Goal: Task Accomplishment & Management: Manage account settings

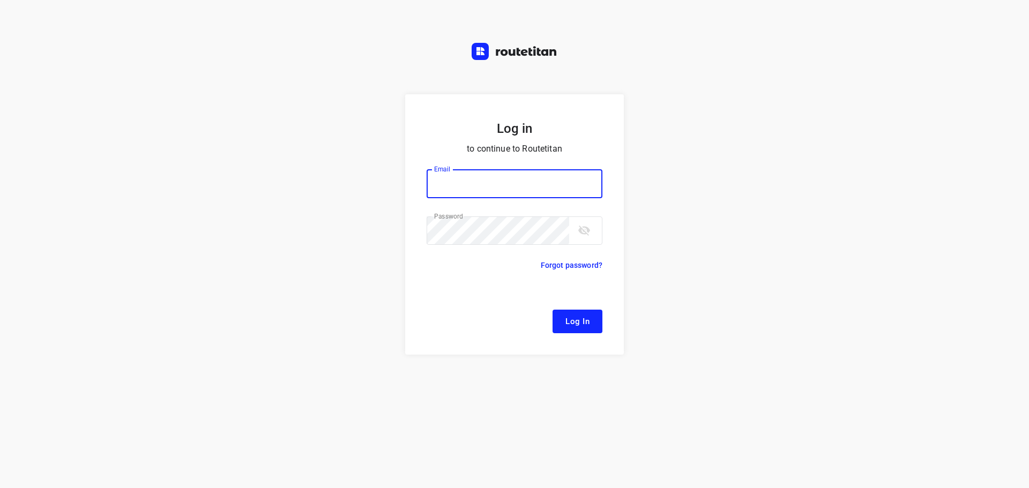
type input "[EMAIL_ADDRESS][DOMAIN_NAME]"
click at [565, 314] on button "Log In" at bounding box center [578, 322] width 50 height 24
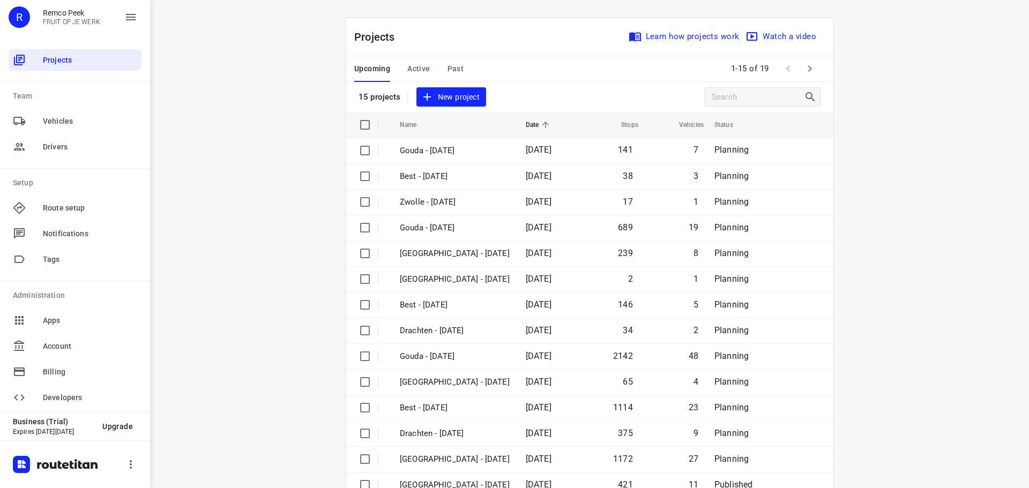
drag, startPoint x: 416, startPoint y: 71, endPoint x: 346, endPoint y: 5, distance: 96.0
click at [416, 71] on span "Active" at bounding box center [418, 68] width 23 height 13
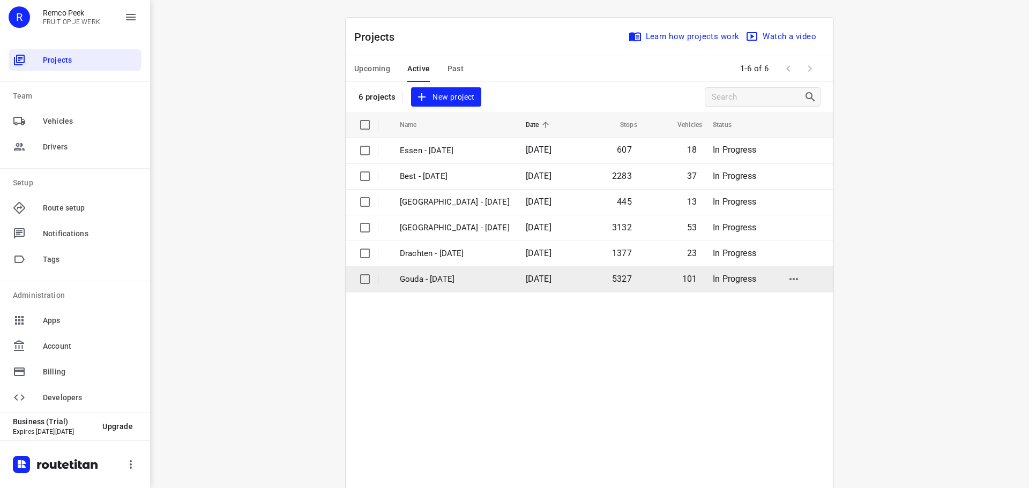
click at [445, 279] on p "Gouda - Monday" at bounding box center [455, 279] width 110 height 12
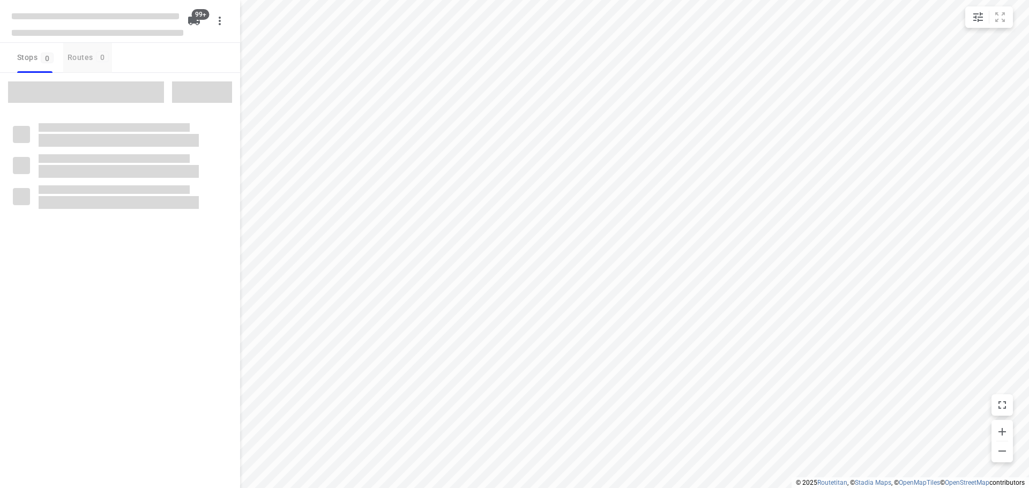
checkbox input "true"
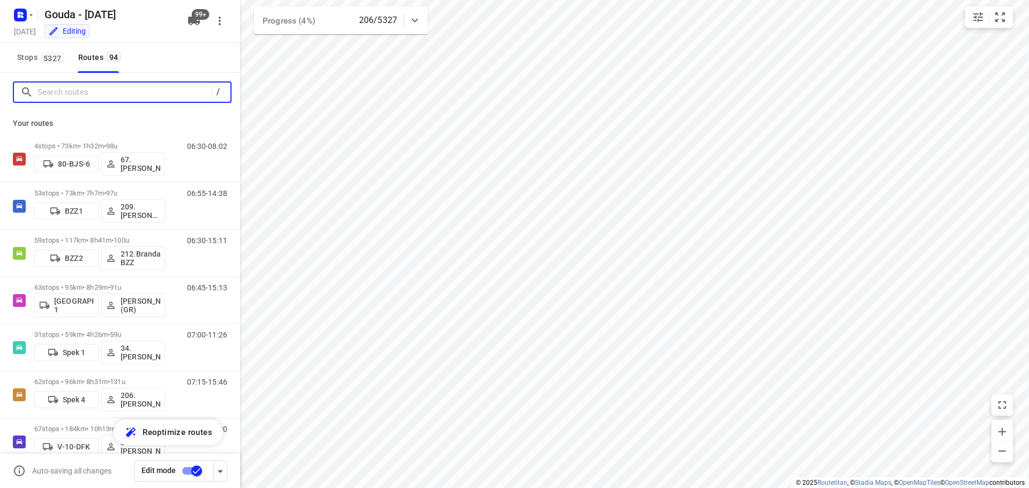
click at [97, 85] on input "Search routes" at bounding box center [125, 92] width 175 height 17
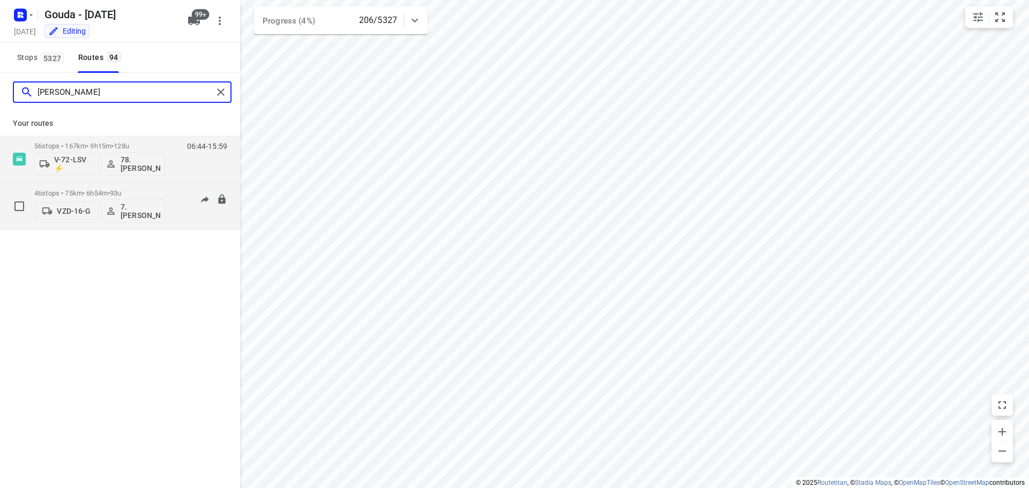
type input "jess"
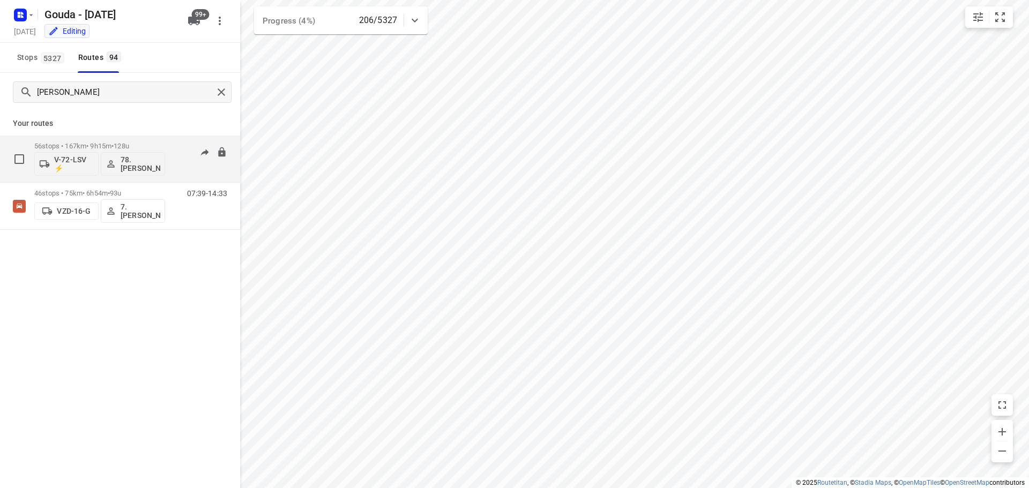
click at [98, 144] on p "56 stops • 167km • 9h15m • 128u" at bounding box center [99, 146] width 131 height 8
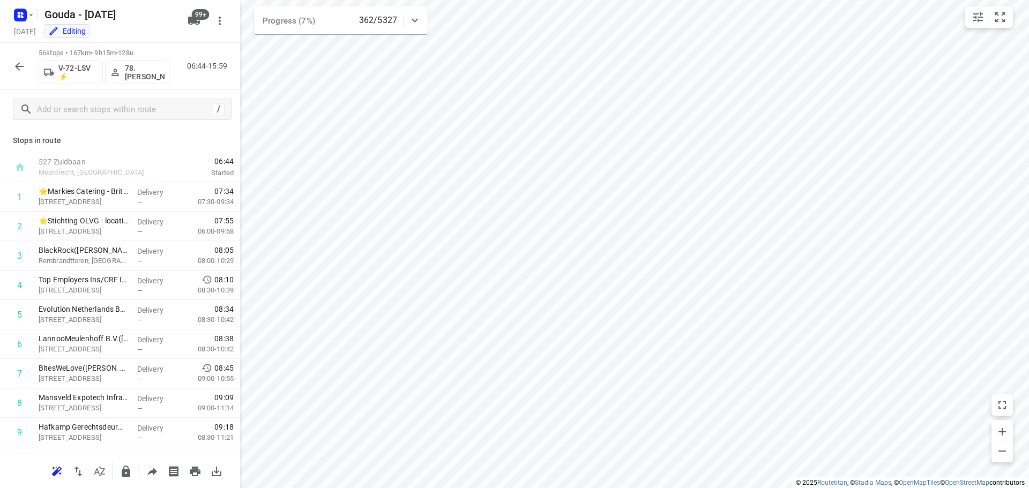
click at [9, 56] on div at bounding box center [19, 66] width 21 height 21
click at [17, 63] on icon "button" at bounding box center [19, 66] width 13 height 13
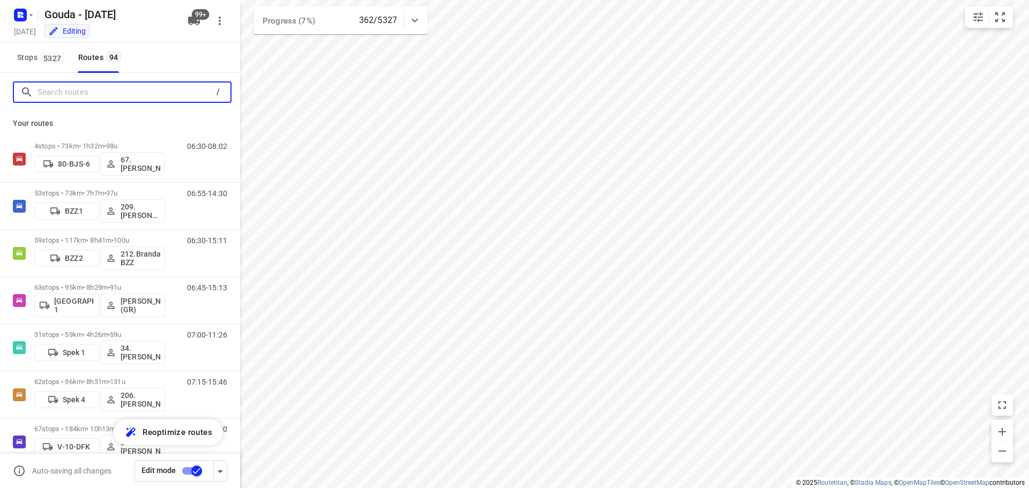
click at [80, 94] on input "Search routes" at bounding box center [125, 92] width 175 height 17
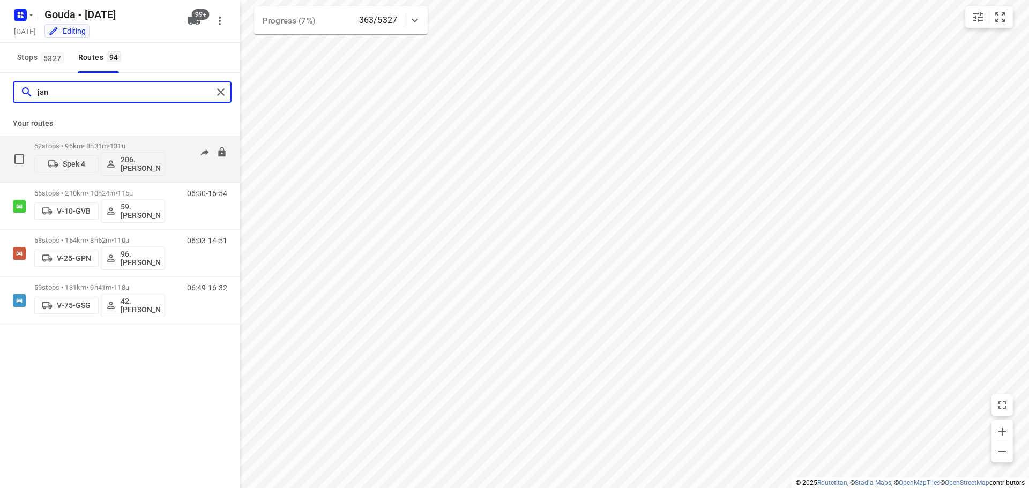
type input "jan"
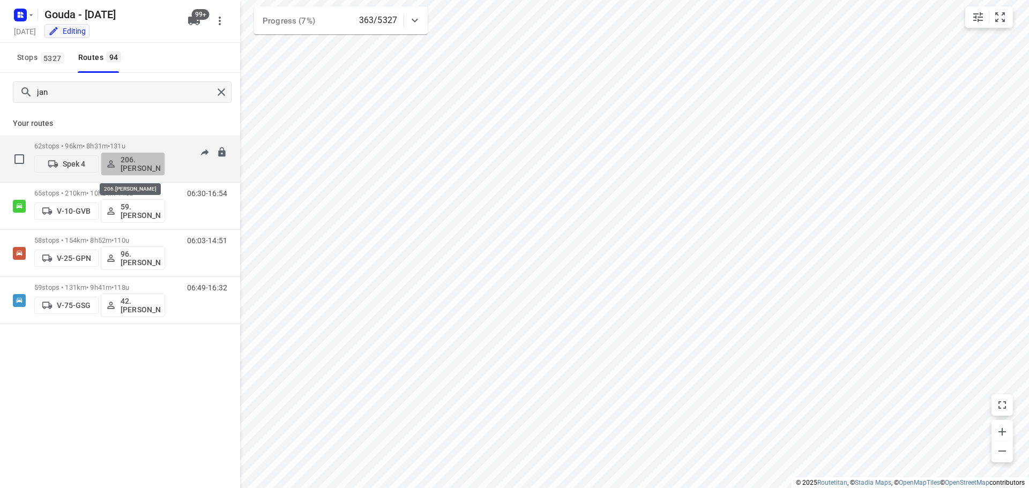
click at [133, 162] on p "206.Jan Carlos Mercera" at bounding box center [141, 163] width 40 height 17
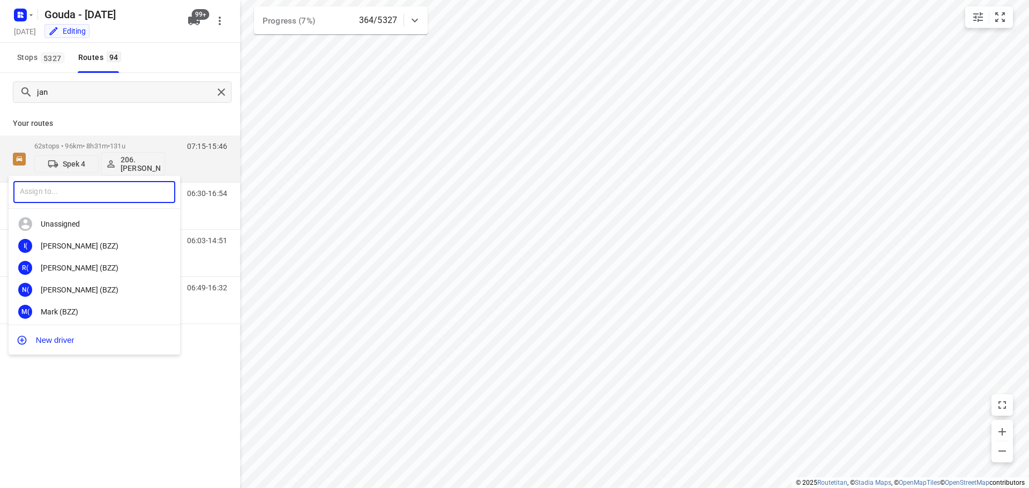
click at [117, 186] on input "text" at bounding box center [94, 192] width 162 height 22
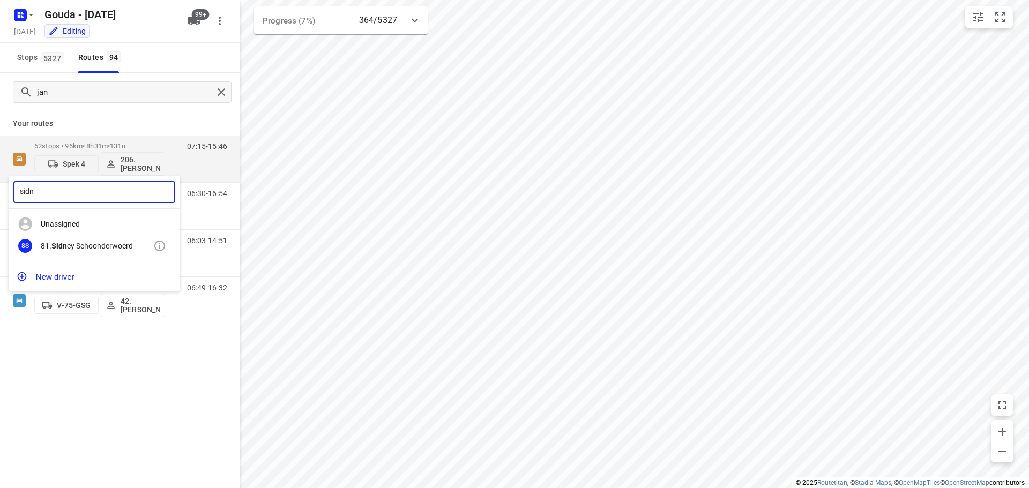
type input "sidn"
click at [118, 240] on div "8S 81. Sidn ey Schoonderwoerd" at bounding box center [95, 246] width 172 height 22
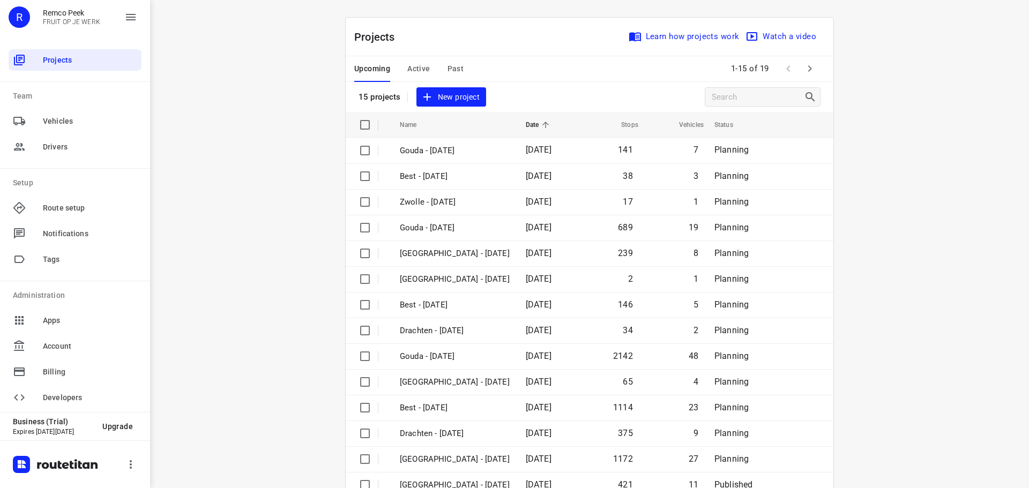
click at [412, 64] on span "Active" at bounding box center [418, 68] width 23 height 13
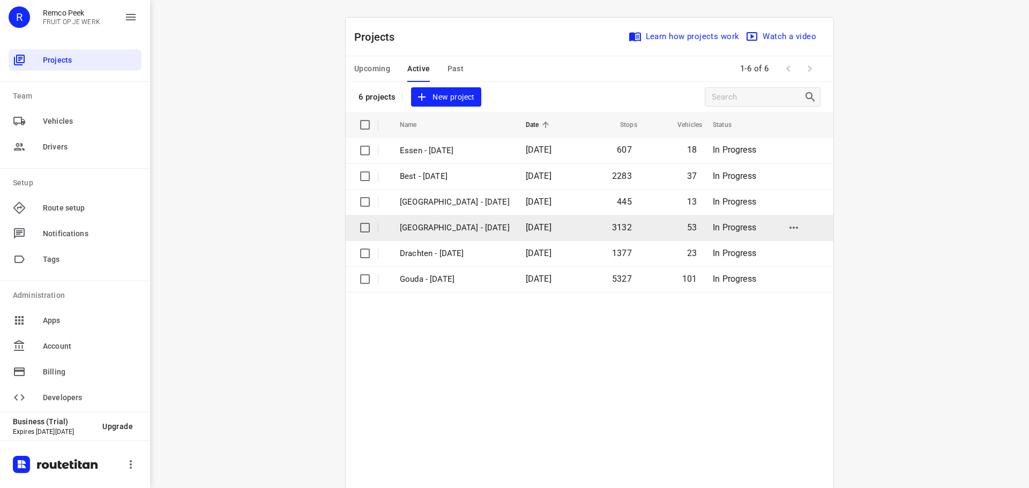
click at [418, 223] on p "[GEOGRAPHIC_DATA] - [DATE]" at bounding box center [455, 228] width 110 height 12
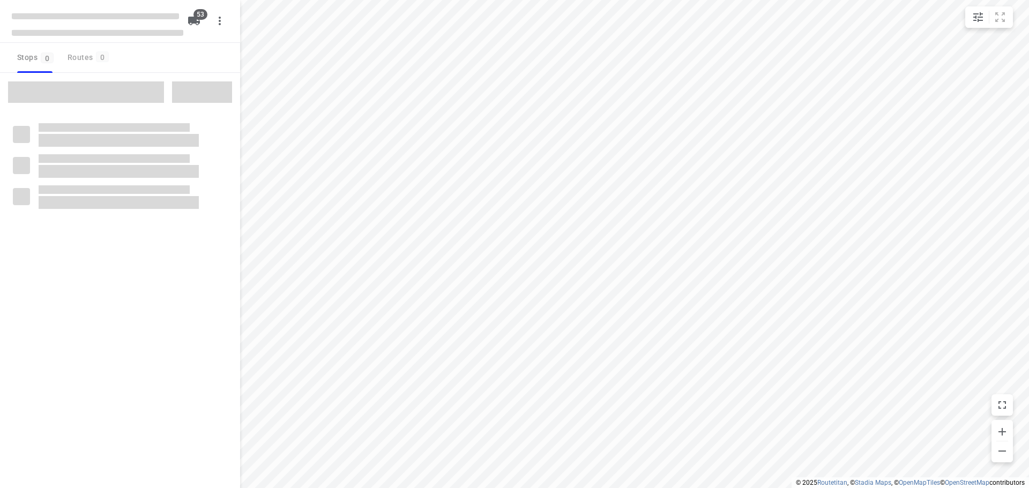
checkbox input "true"
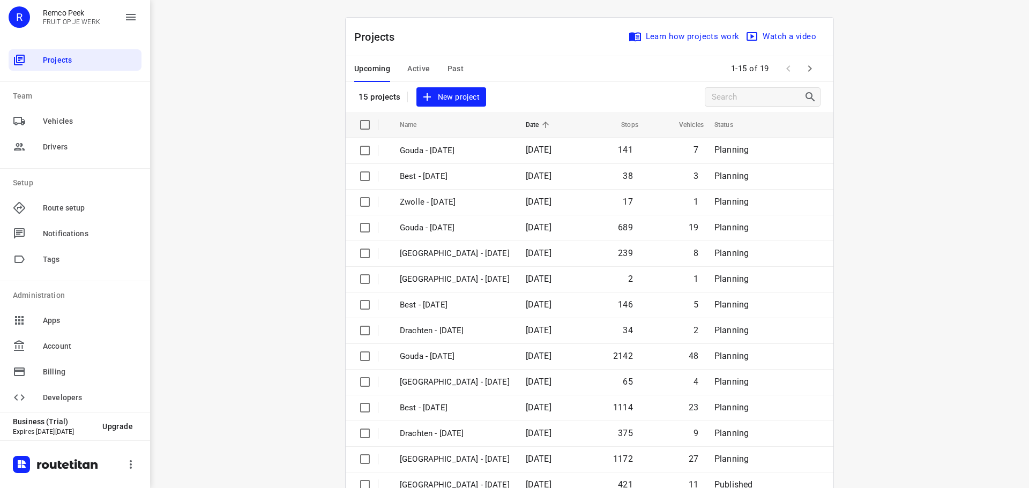
click at [422, 66] on span "Active" at bounding box center [418, 68] width 23 height 13
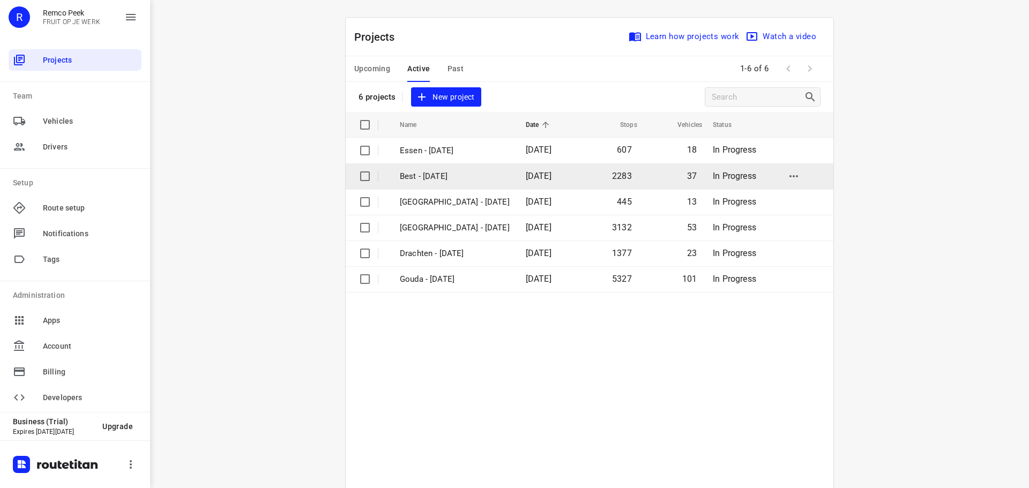
click at [412, 172] on p "Best - [DATE]" at bounding box center [455, 176] width 110 height 12
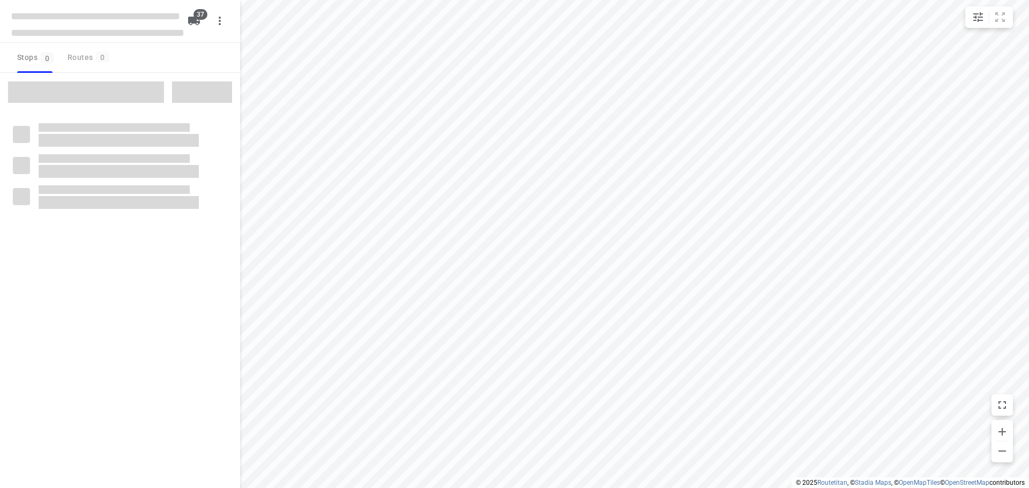
checkbox input "true"
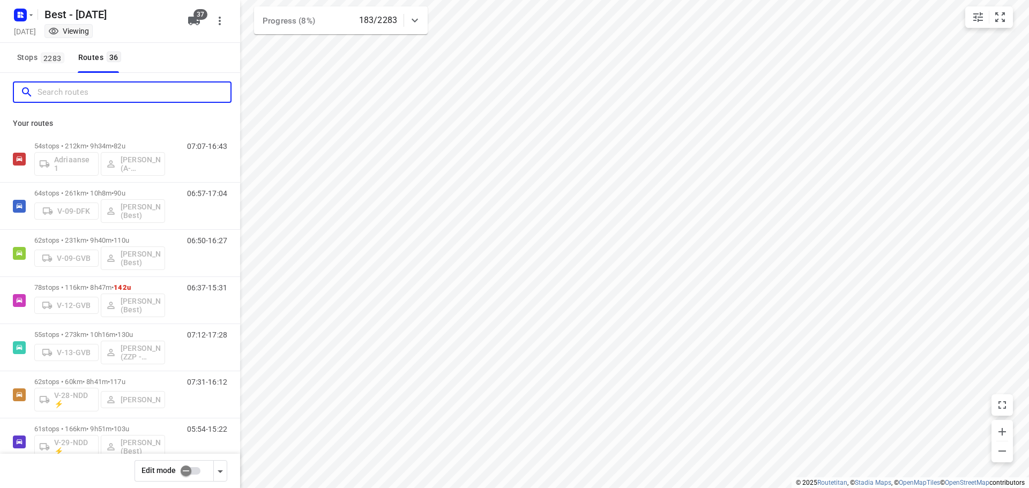
click at [50, 94] on input "Search routes" at bounding box center [134, 92] width 193 height 17
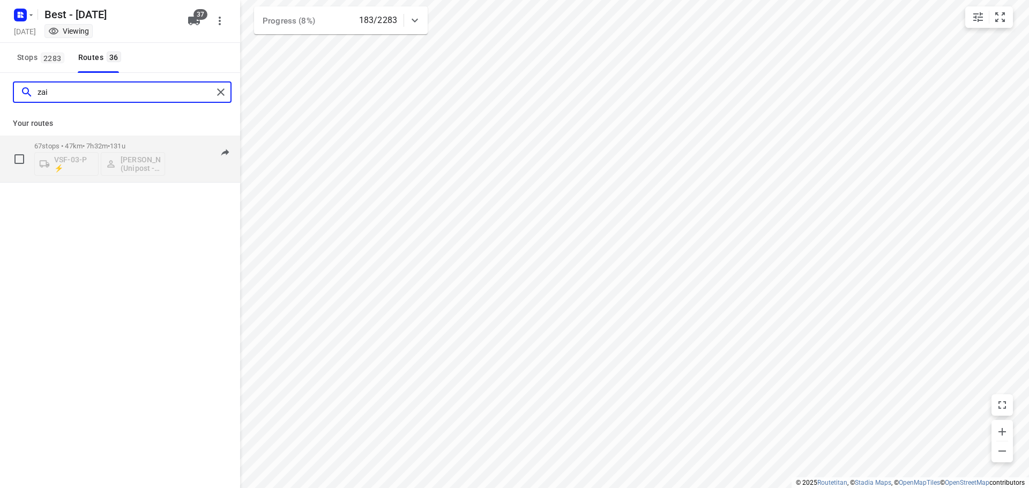
type input "zai"
click at [110, 149] on span "•" at bounding box center [109, 146] width 2 height 8
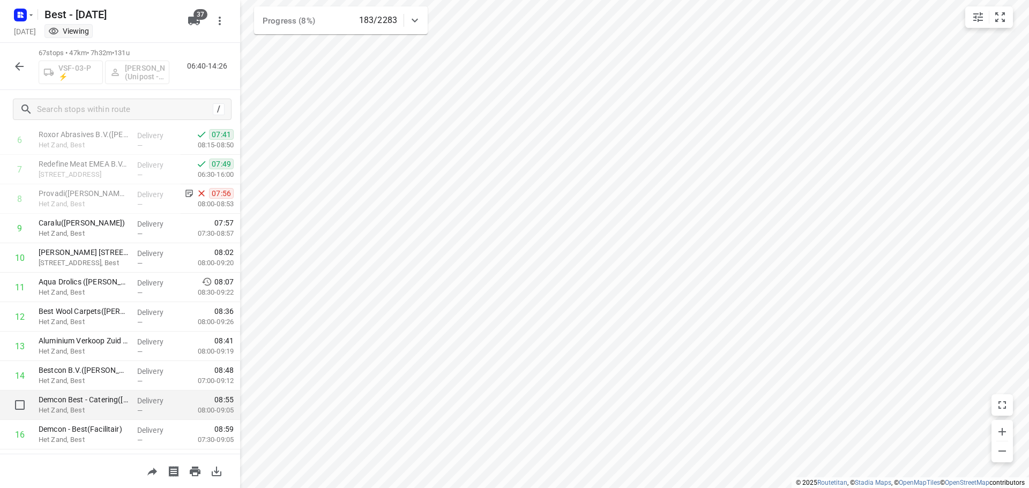
scroll to position [214, 0]
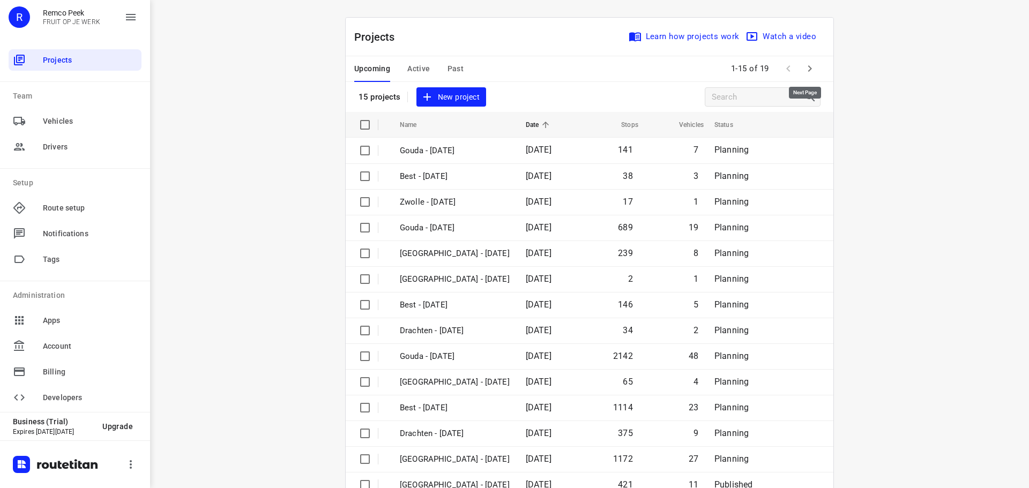
click at [808, 70] on icon "button" at bounding box center [810, 68] width 13 height 13
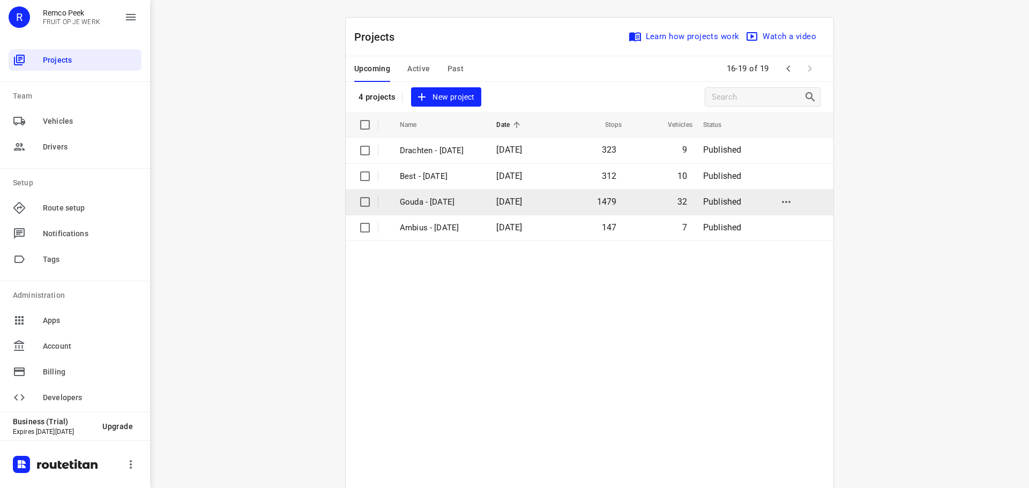
click at [431, 198] on p "Gouda - [DATE]" at bounding box center [440, 202] width 80 height 12
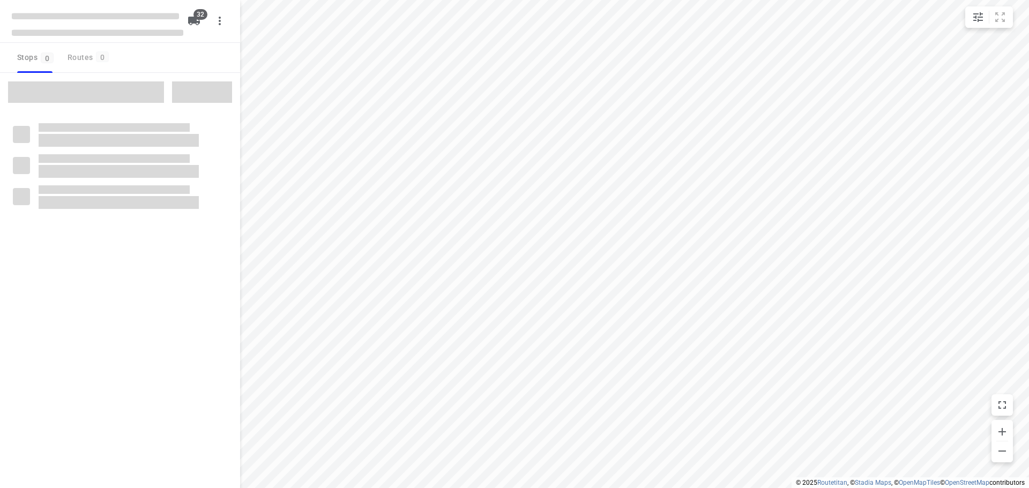
checkbox input "true"
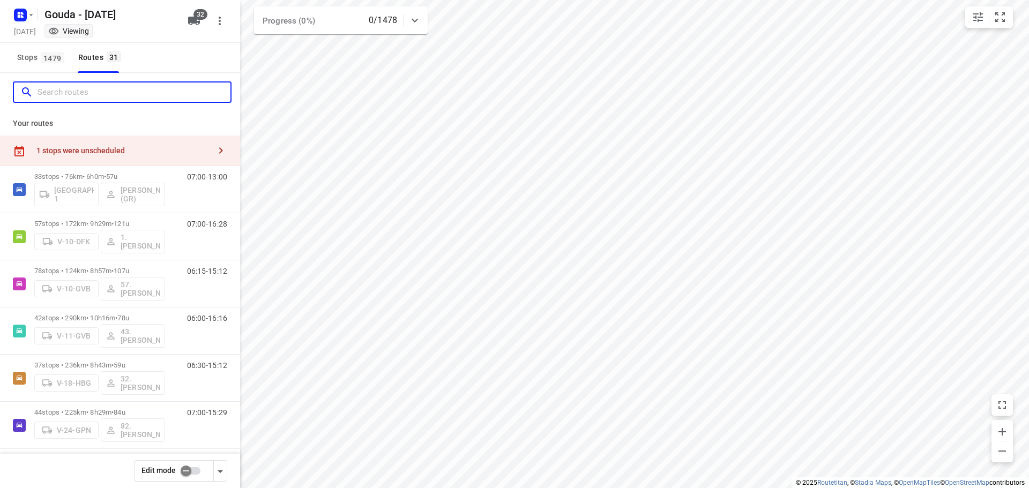
click at [45, 92] on input "Search routes" at bounding box center [134, 92] width 193 height 17
click at [197, 470] on input "checkbox" at bounding box center [185, 471] width 61 height 20
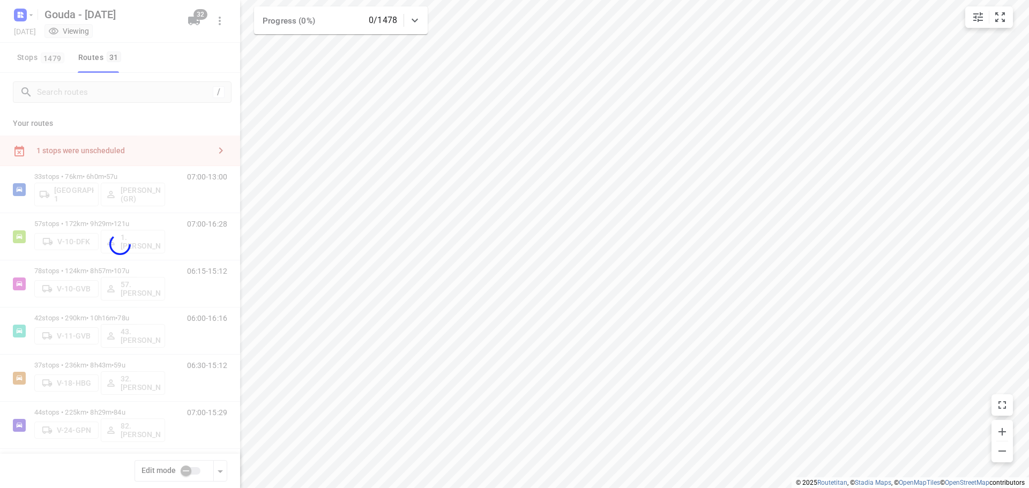
checkbox input "true"
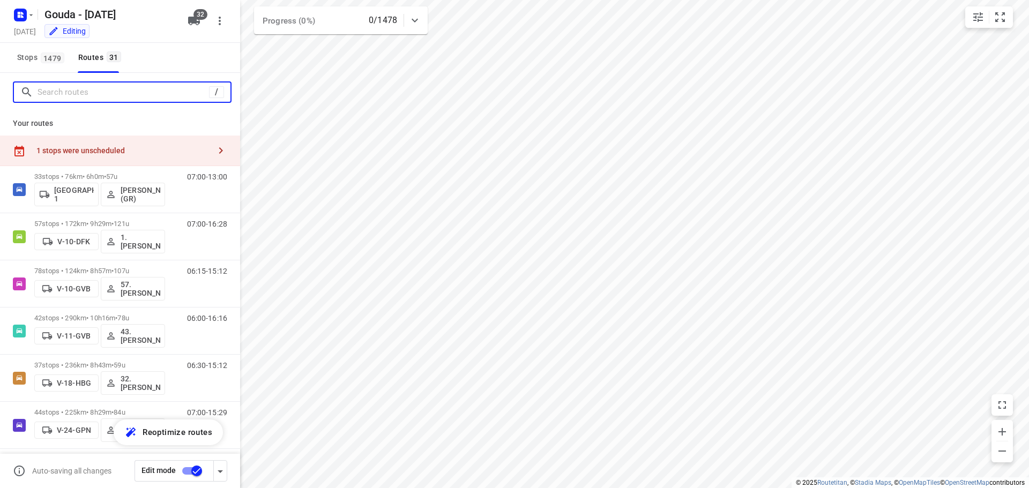
click at [115, 90] on input "Search routes" at bounding box center [124, 92] width 172 height 17
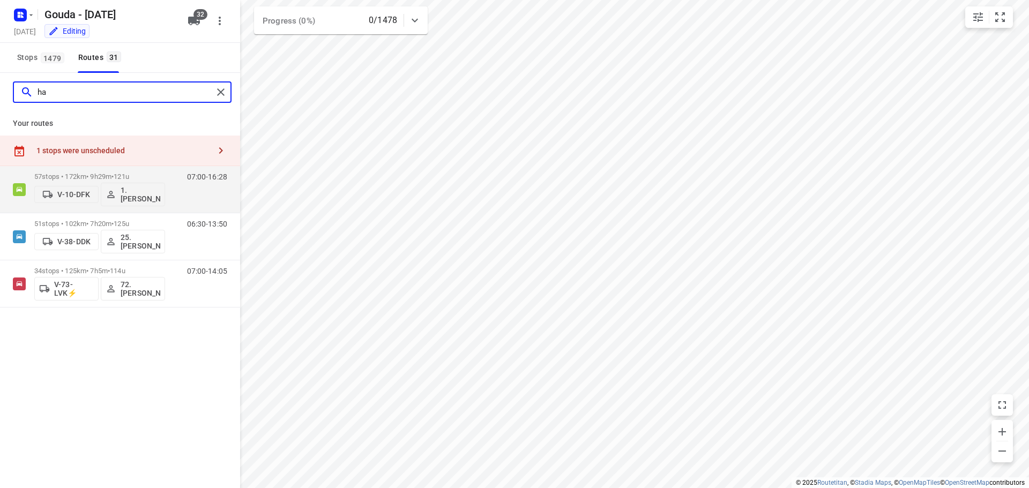
type input "h"
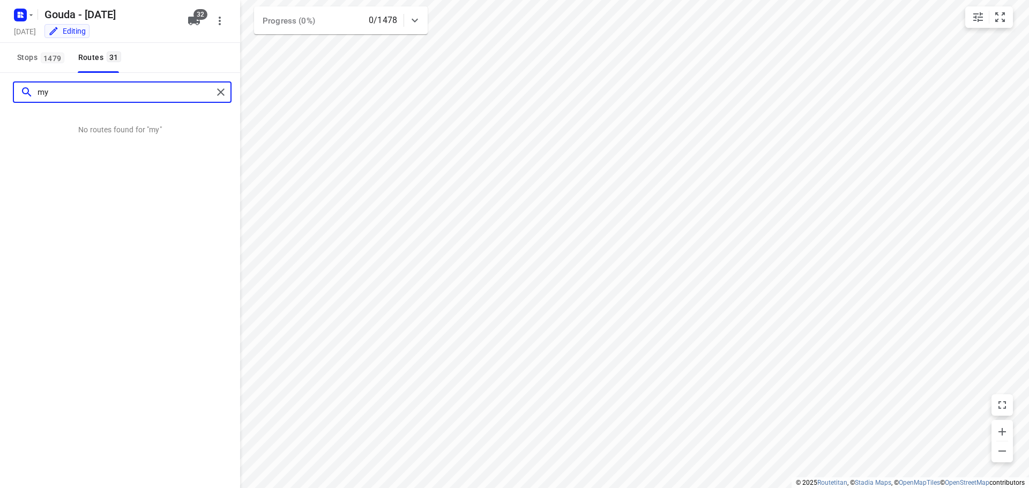
type input "m"
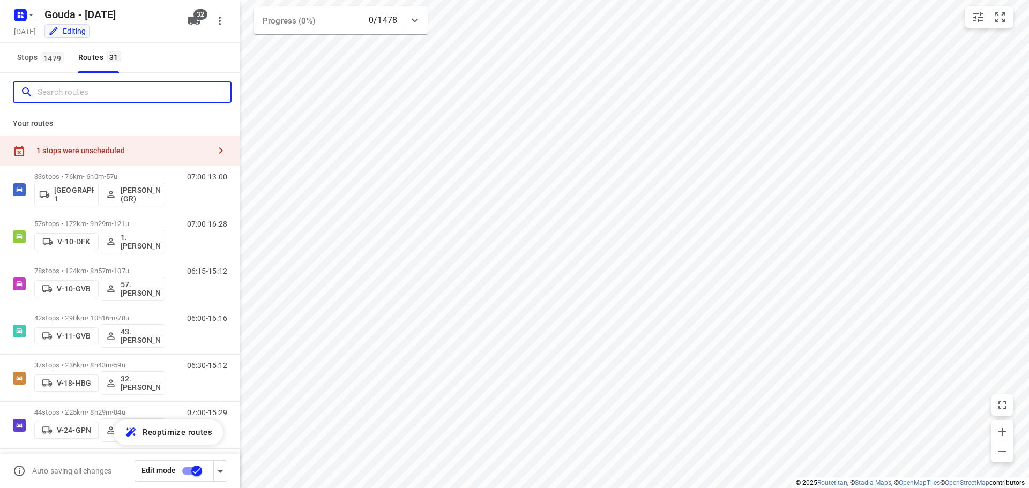
click at [93, 93] on input "Search routes" at bounding box center [134, 92] width 193 height 17
click at [214, 152] on icon "button" at bounding box center [220, 150] width 13 height 13
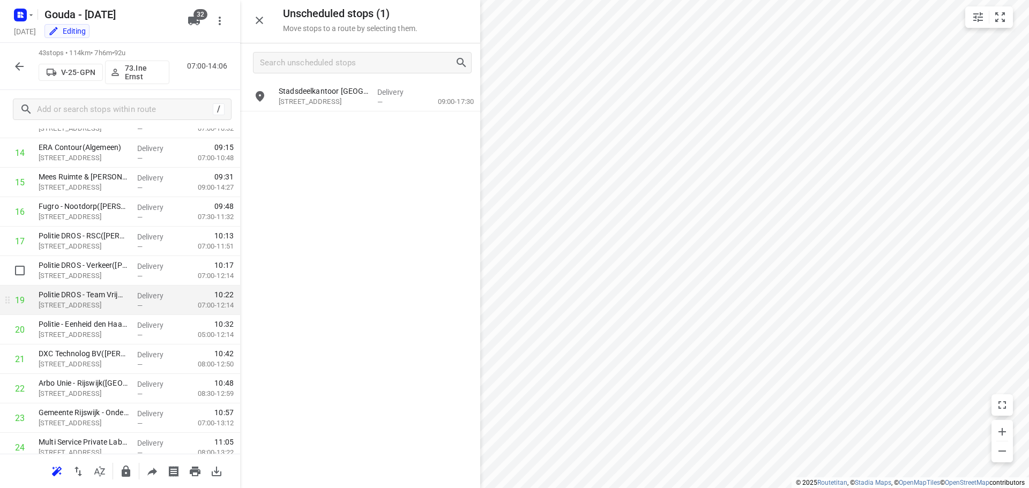
scroll to position [483, 0]
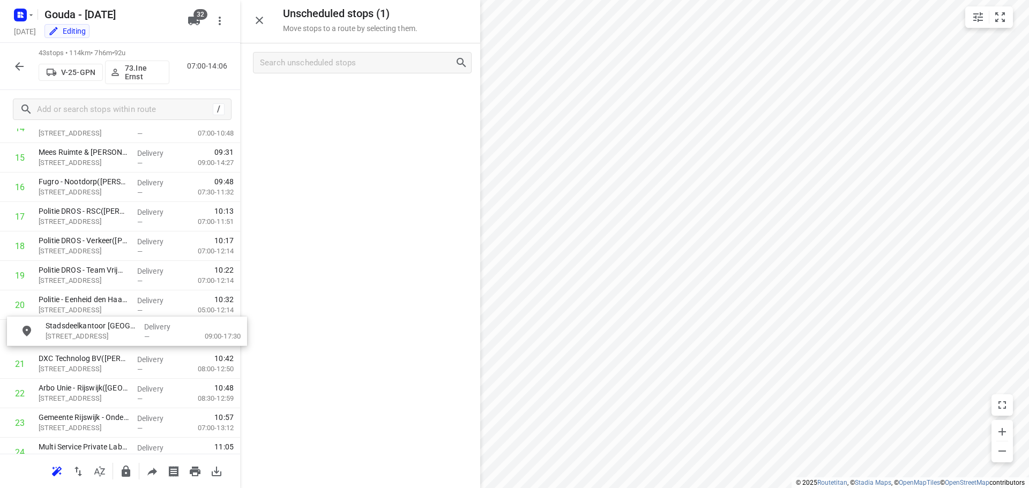
drag, startPoint x: 313, startPoint y: 99, endPoint x: 78, endPoint y: 338, distance: 334.8
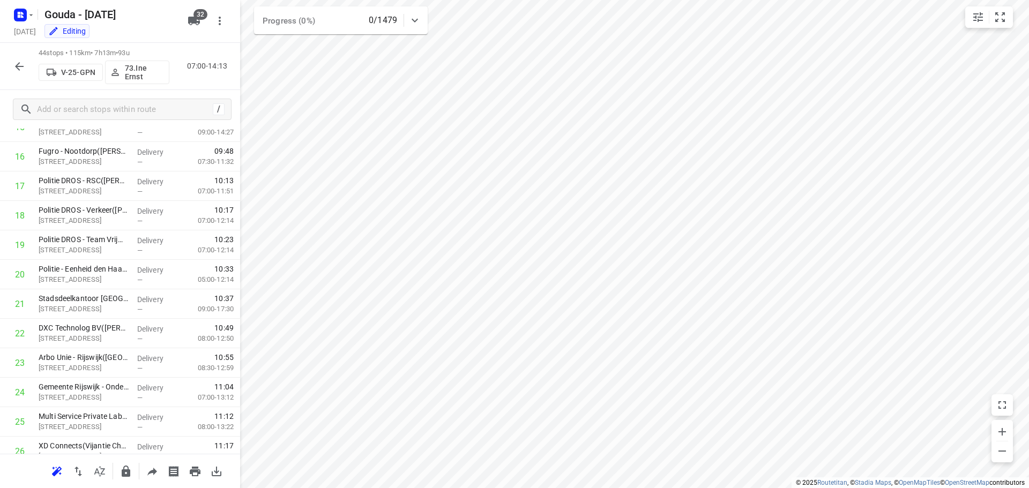
click at [18, 66] on icon "button" at bounding box center [19, 66] width 9 height 9
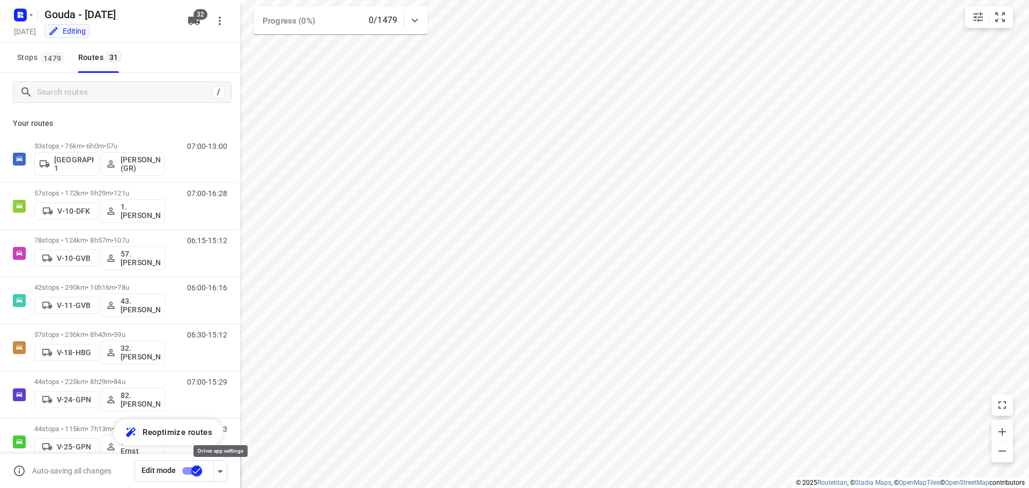
click at [220, 473] on icon "button" at bounding box center [220, 471] width 13 height 13
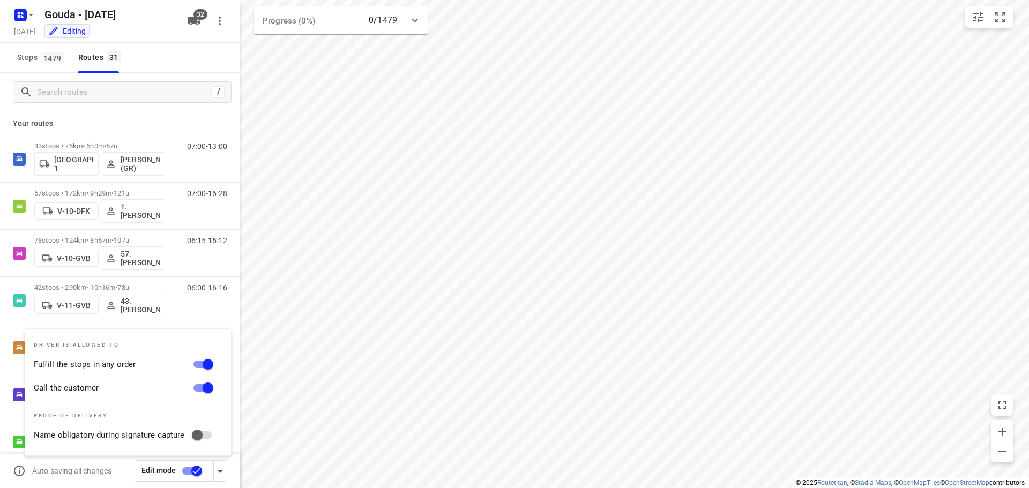
click at [186, 471] on input "checkbox" at bounding box center [196, 471] width 61 height 20
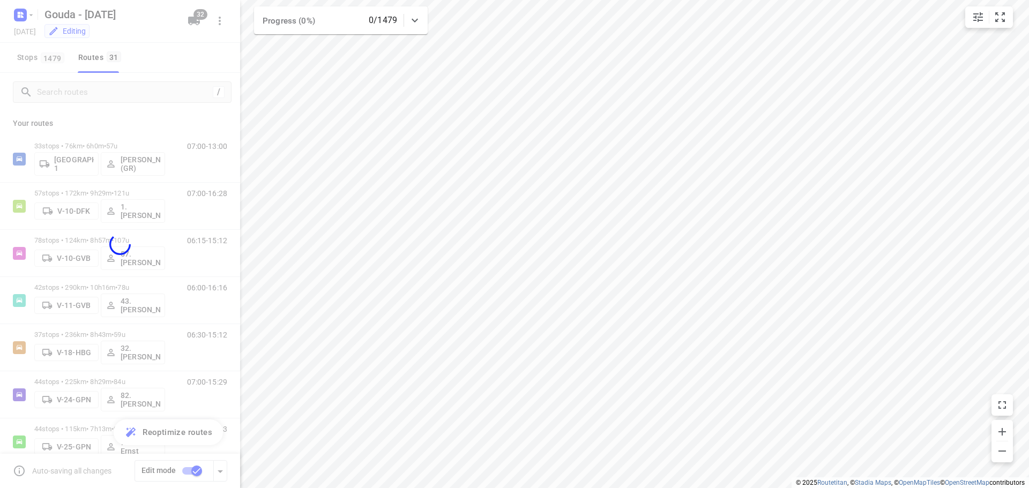
checkbox input "false"
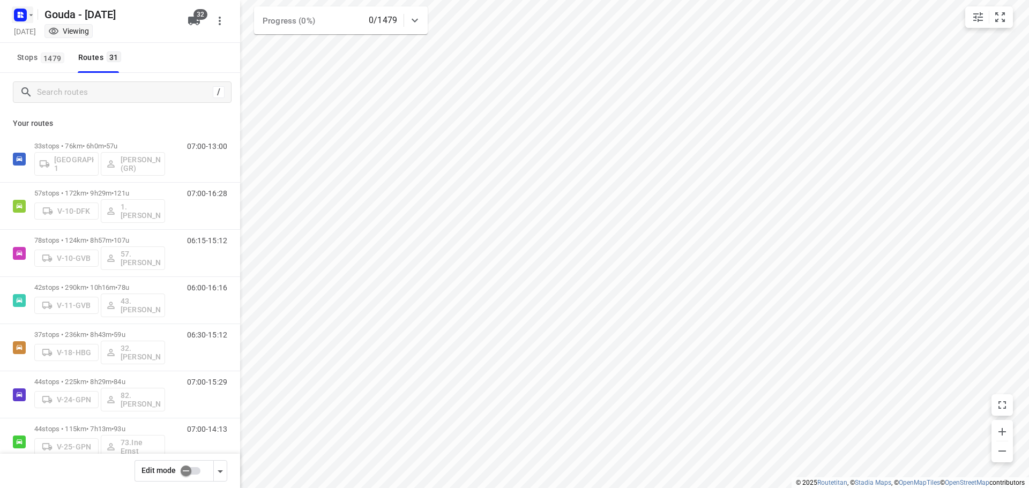
click at [28, 17] on icon "button" at bounding box center [31, 15] width 9 height 9
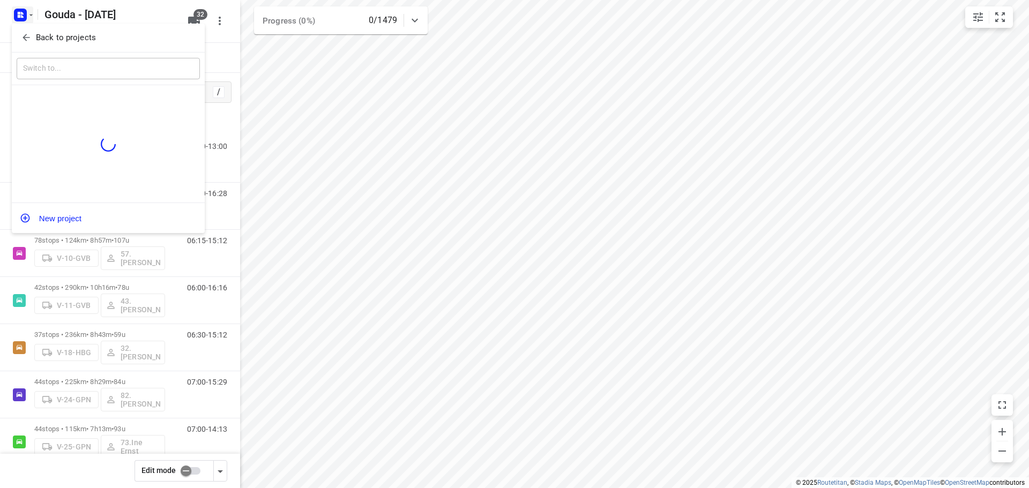
click at [26, 34] on icon "button" at bounding box center [26, 37] width 11 height 11
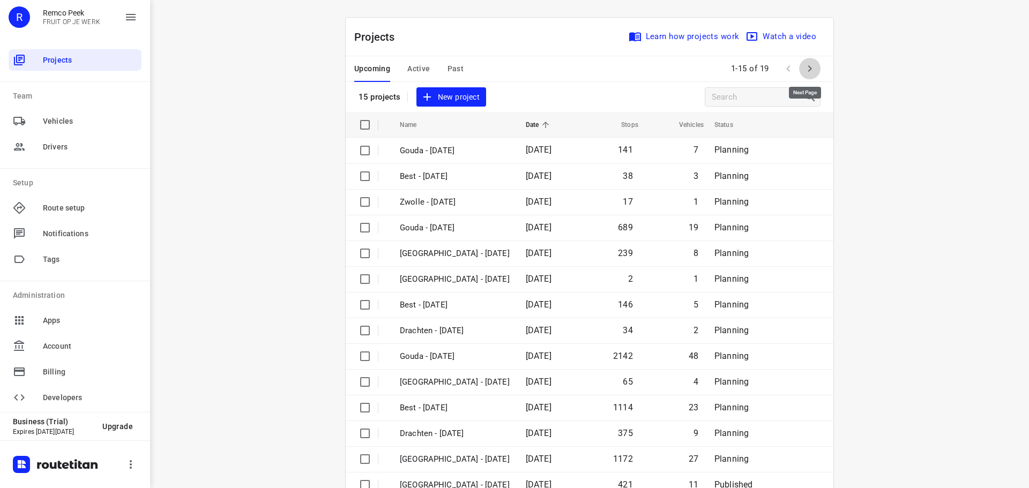
click at [810, 70] on icon "button" at bounding box center [810, 68] width 13 height 13
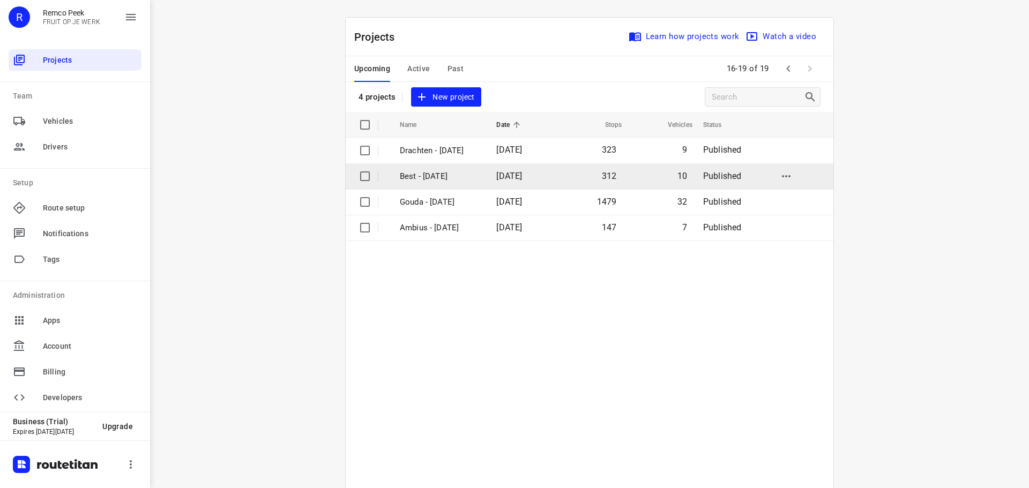
click at [437, 175] on p "Best - [DATE]" at bounding box center [440, 176] width 80 height 12
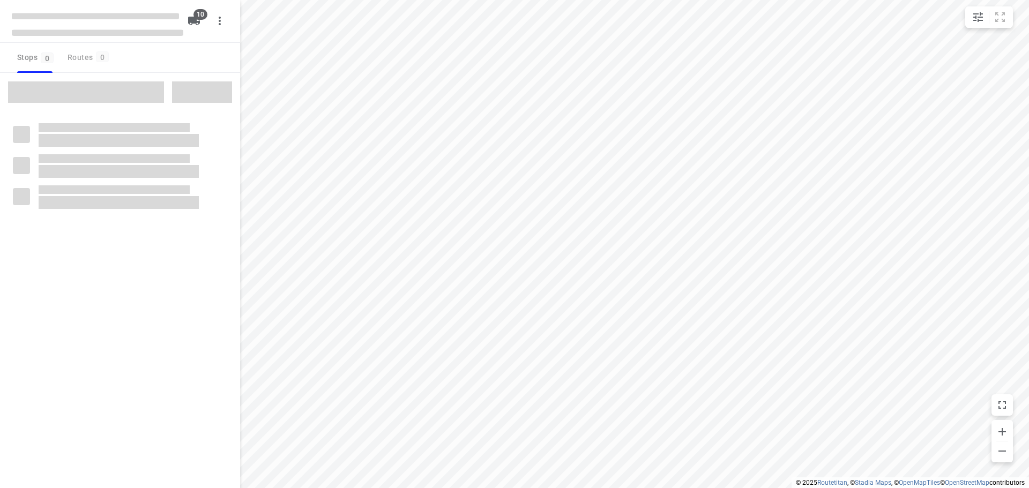
checkbox input "true"
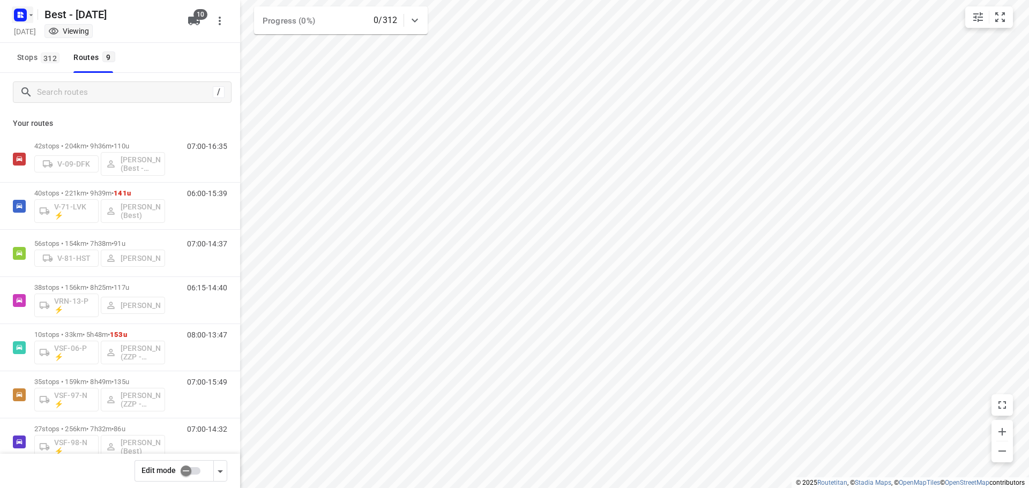
click at [34, 12] on icon "button" at bounding box center [31, 15] width 9 height 9
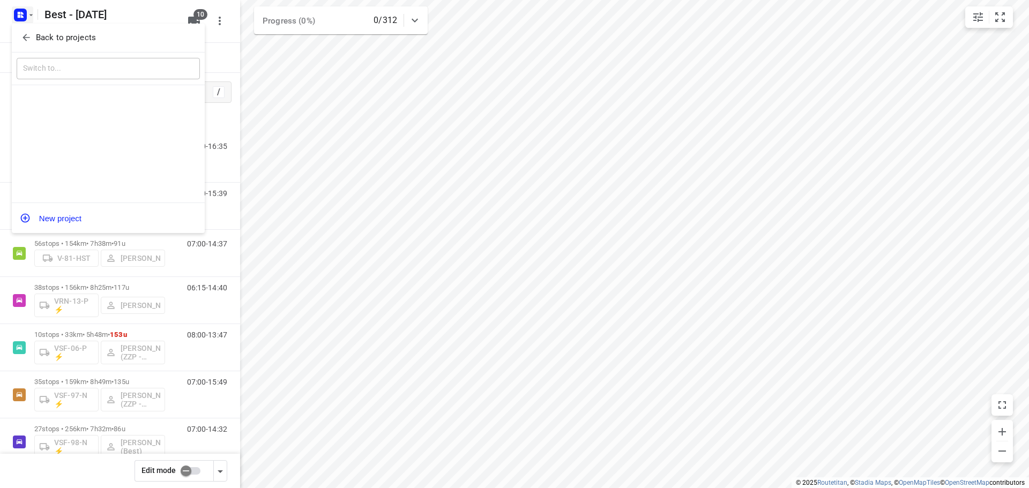
click at [32, 32] on span "Back to projects" at bounding box center [108, 38] width 175 height 12
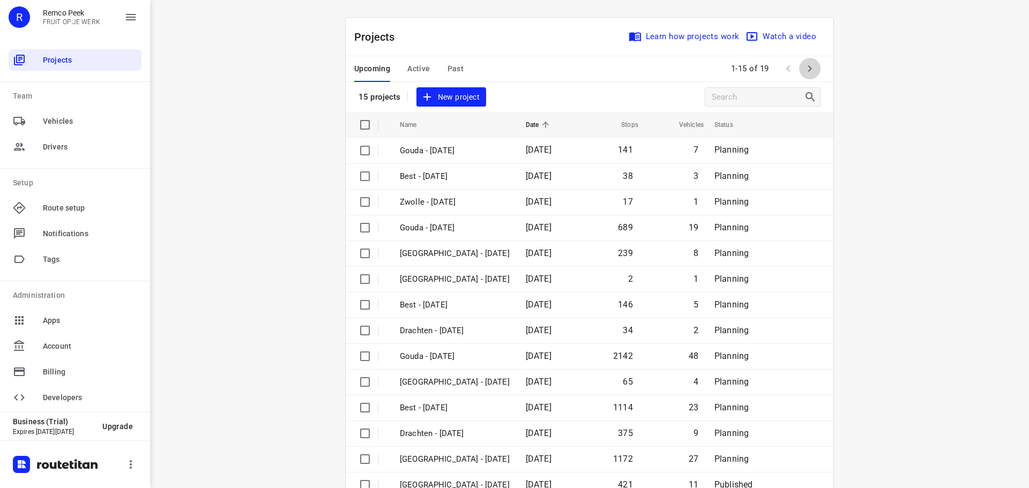
click at [812, 69] on icon "button" at bounding box center [810, 68] width 13 height 13
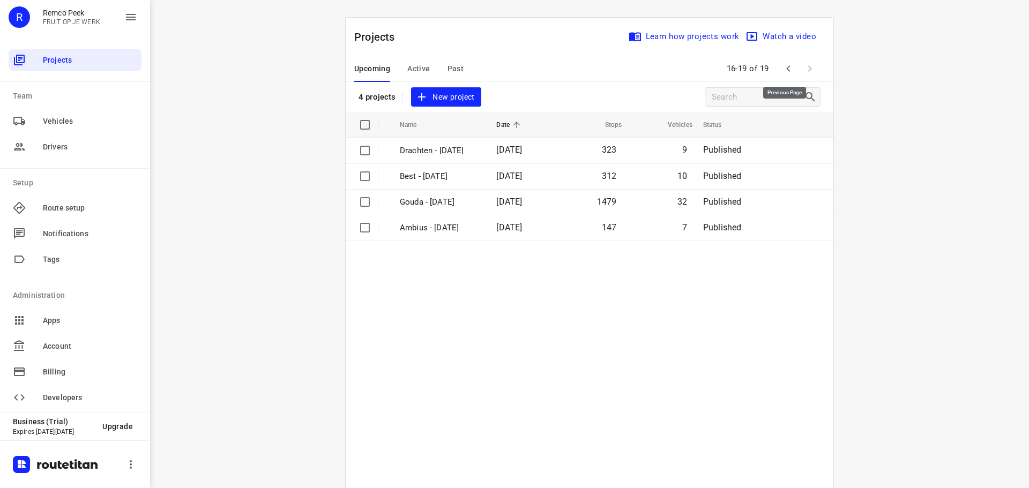
click at [786, 68] on icon "button" at bounding box center [788, 68] width 13 height 13
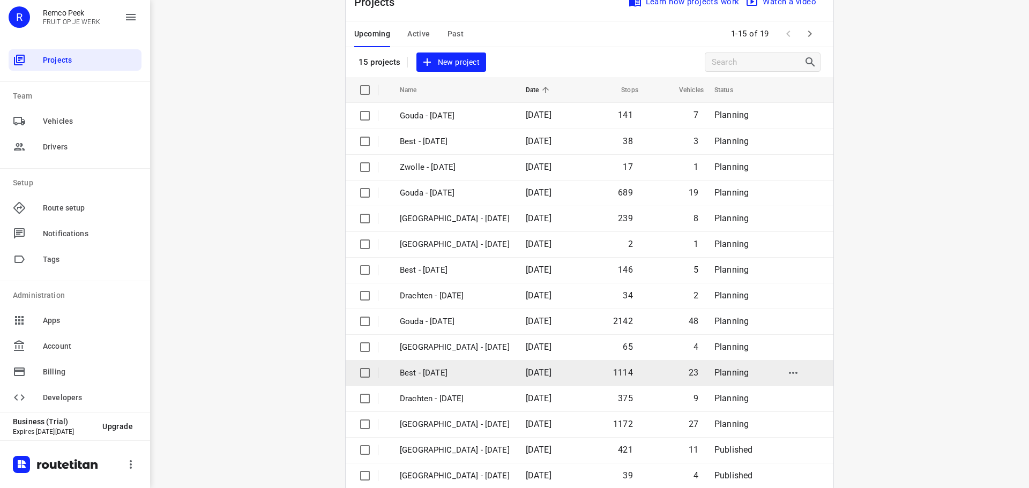
scroll to position [54, 0]
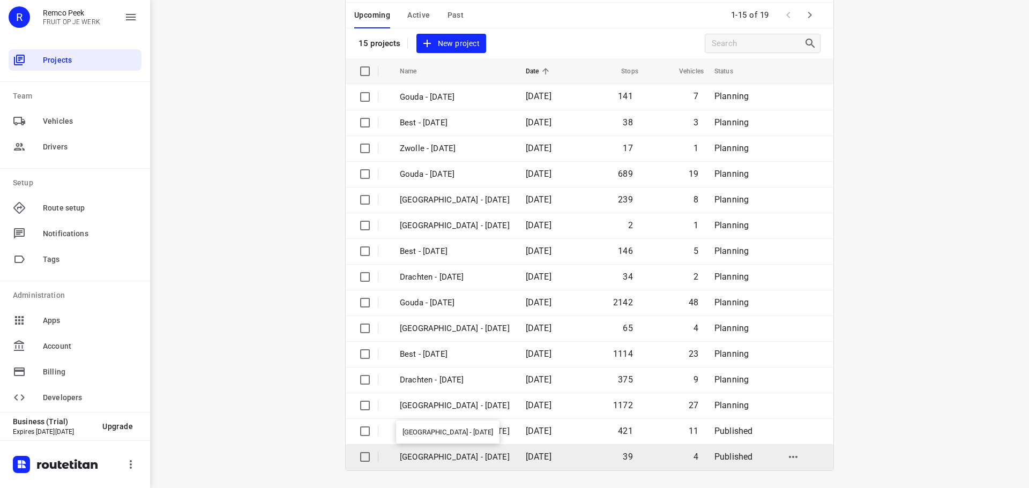
click at [431, 459] on p "[GEOGRAPHIC_DATA] - [DATE]" at bounding box center [455, 457] width 110 height 12
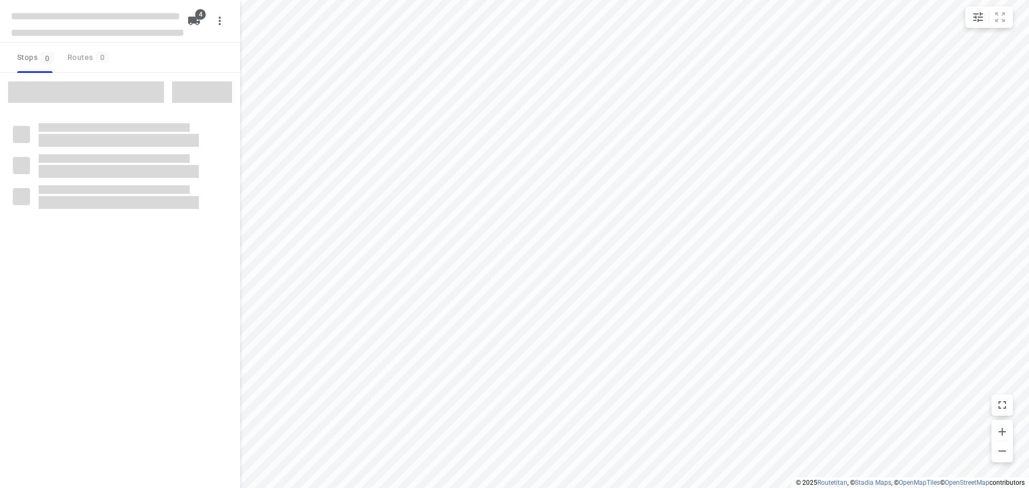
checkbox input "true"
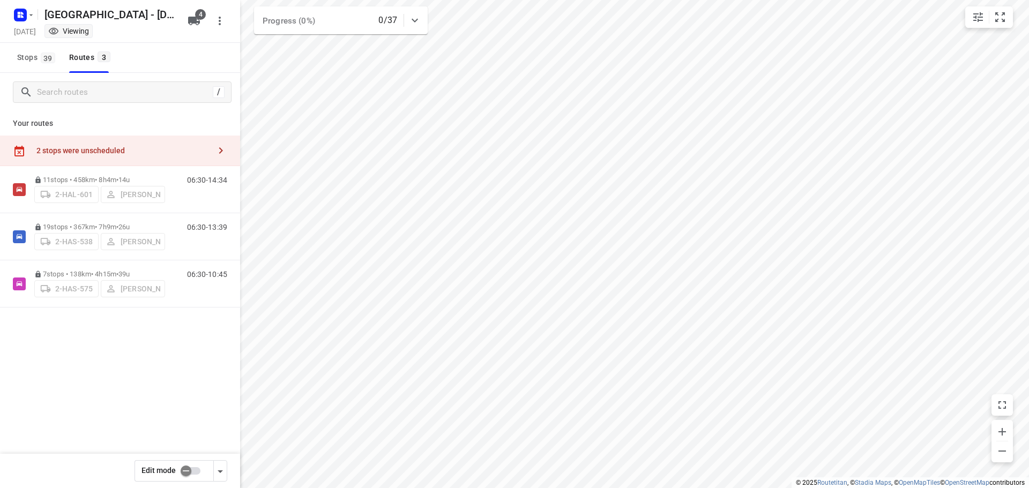
click at [222, 153] on icon "button" at bounding box center [220, 150] width 13 height 13
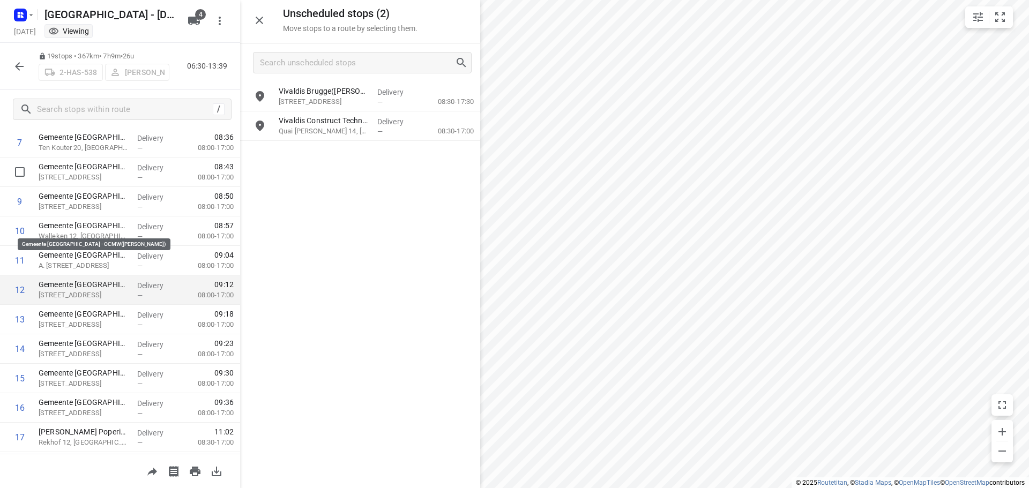
scroll to position [268, 0]
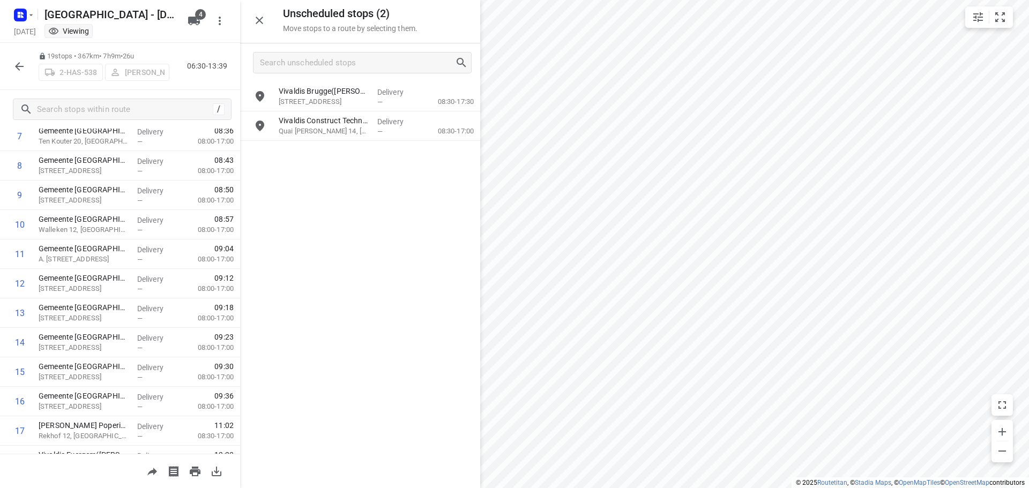
drag, startPoint x: 304, startPoint y: 130, endPoint x: 256, endPoint y: 349, distance: 223.9
click at [256, 349] on div "Vivaldis Brugge([PERSON_NAME]) Pathoekeweg 120h/002, Brugge Delivery — 08:30-17…" at bounding box center [360, 284] width 240 height 405
click at [20, 71] on icon "button" at bounding box center [19, 66] width 13 height 13
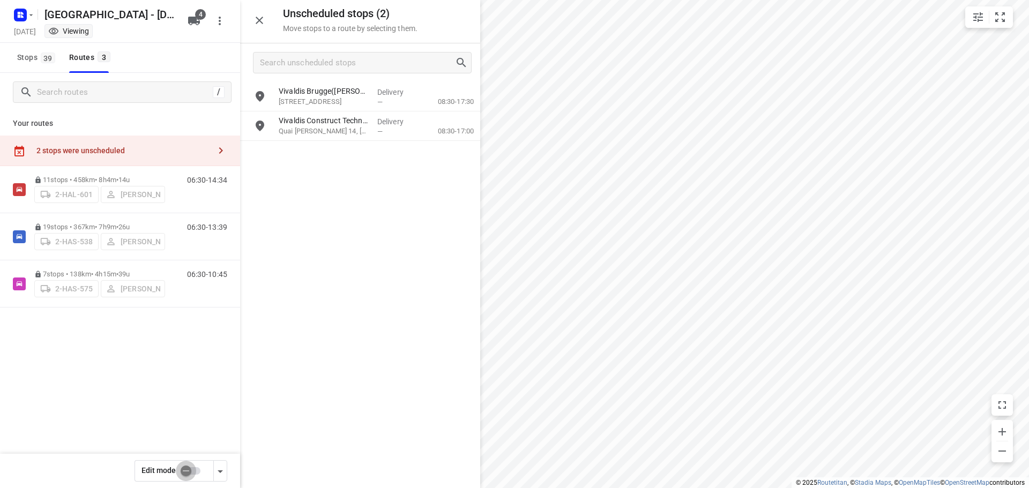
click at [196, 465] on input "checkbox" at bounding box center [185, 471] width 61 height 20
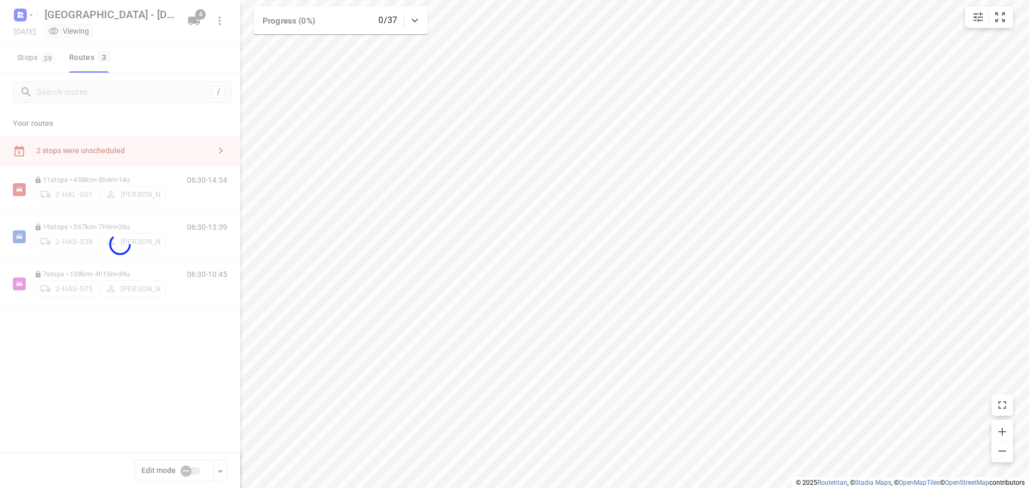
checkbox input "true"
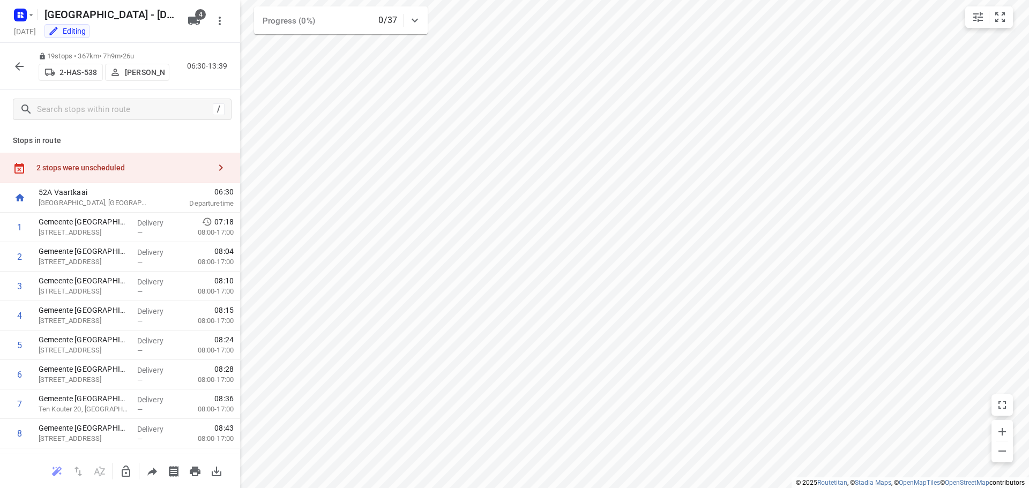
click at [214, 161] on icon "button" at bounding box center [220, 167] width 13 height 13
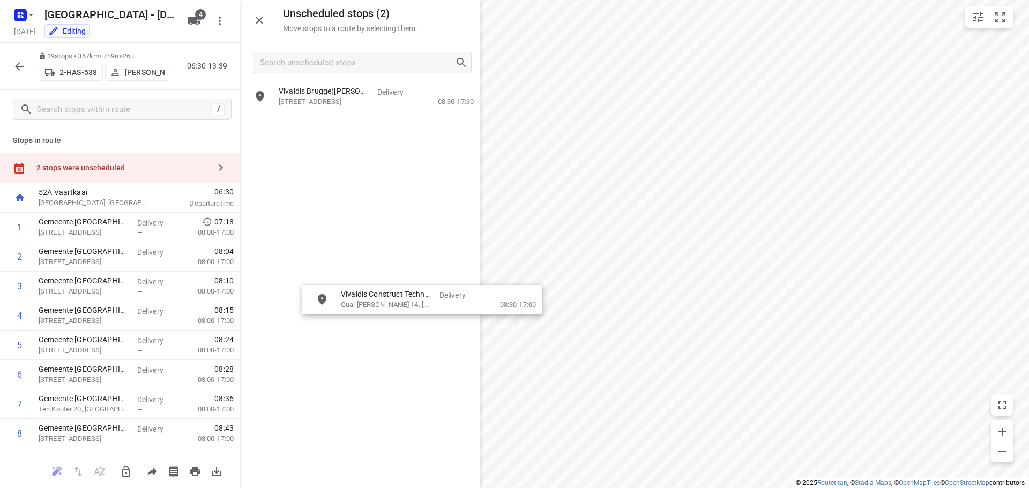
drag, startPoint x: 327, startPoint y: 131, endPoint x: 316, endPoint y: 301, distance: 170.3
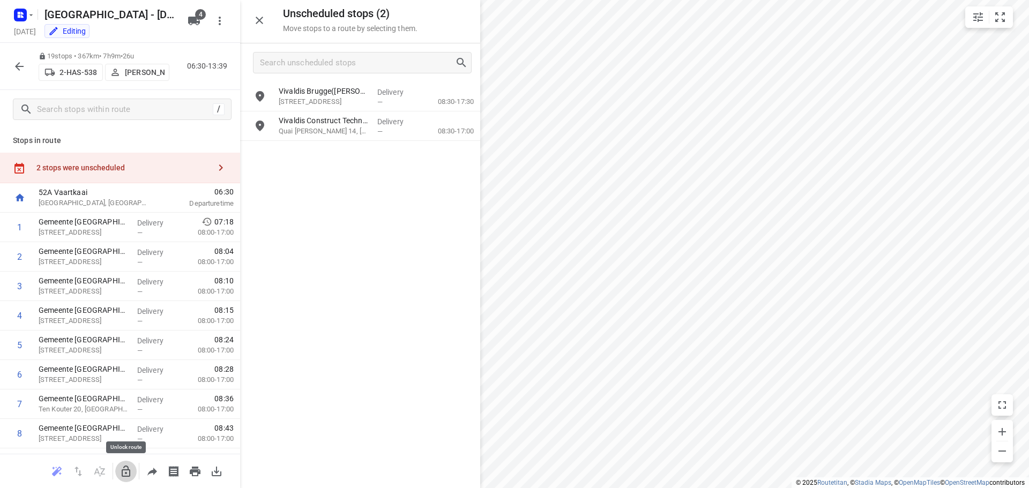
click at [122, 474] on icon "button" at bounding box center [126, 471] width 9 height 11
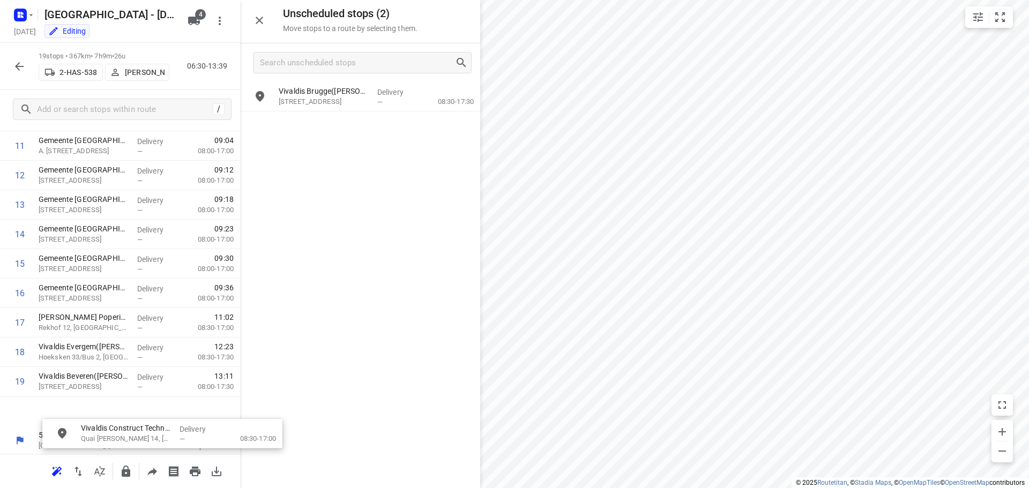
scroll to position [385, 0]
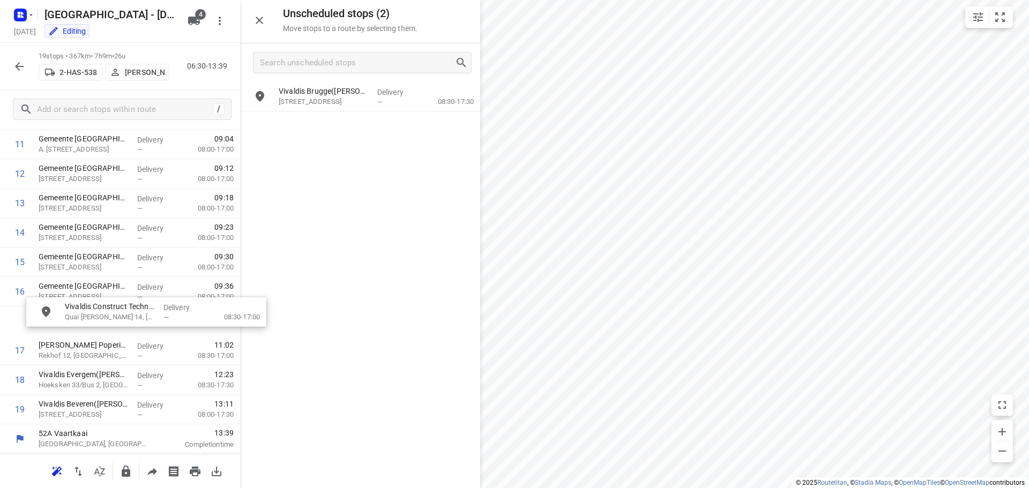
drag, startPoint x: 312, startPoint y: 131, endPoint x: 98, endPoint y: 321, distance: 286.0
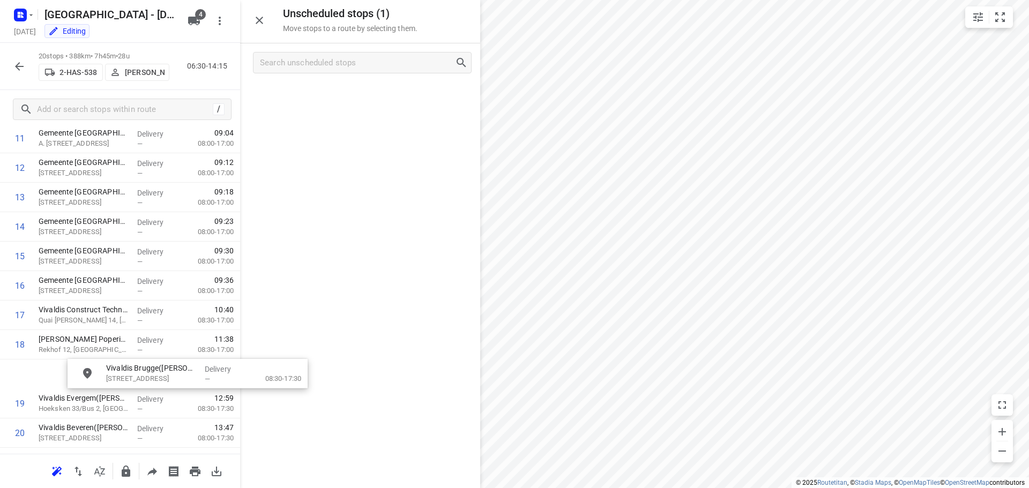
scroll to position [384, 8]
drag, startPoint x: 318, startPoint y: 98, endPoint x: 86, endPoint y: 380, distance: 364.9
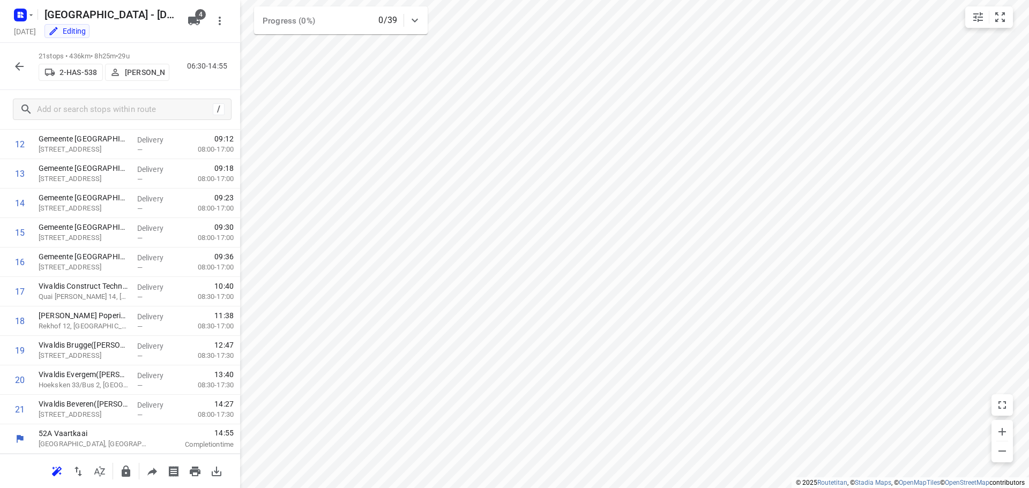
scroll to position [377, 0]
click at [12, 65] on button "button" at bounding box center [19, 66] width 21 height 21
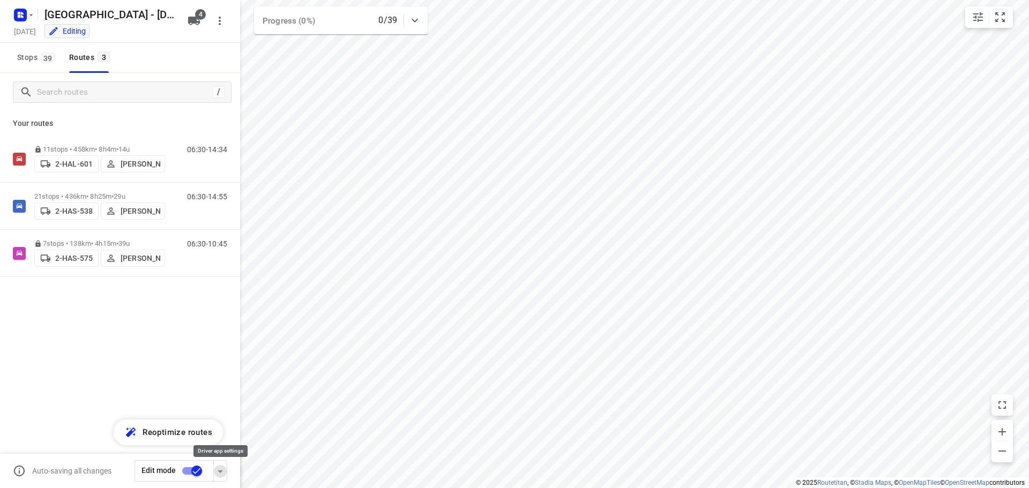
click at [219, 474] on icon "button" at bounding box center [220, 471] width 13 height 13
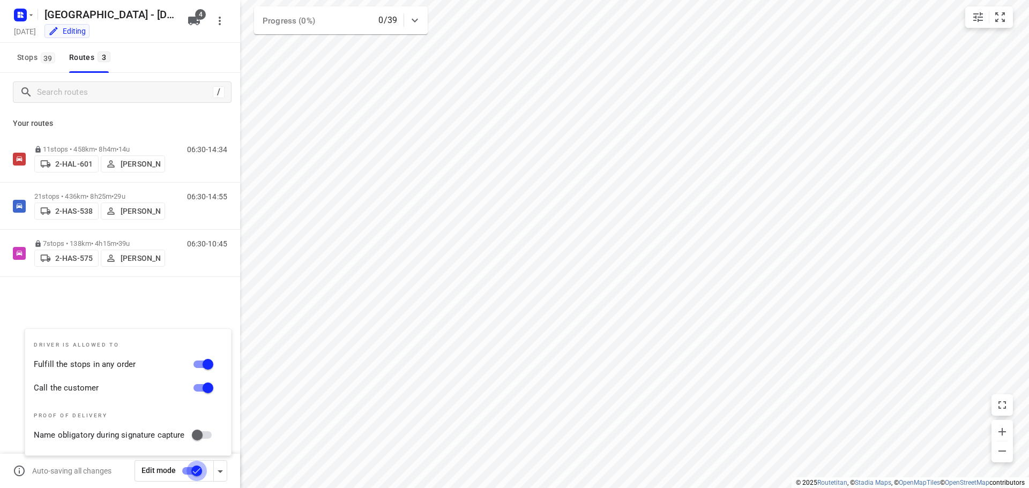
click at [186, 472] on input "checkbox" at bounding box center [196, 471] width 61 height 20
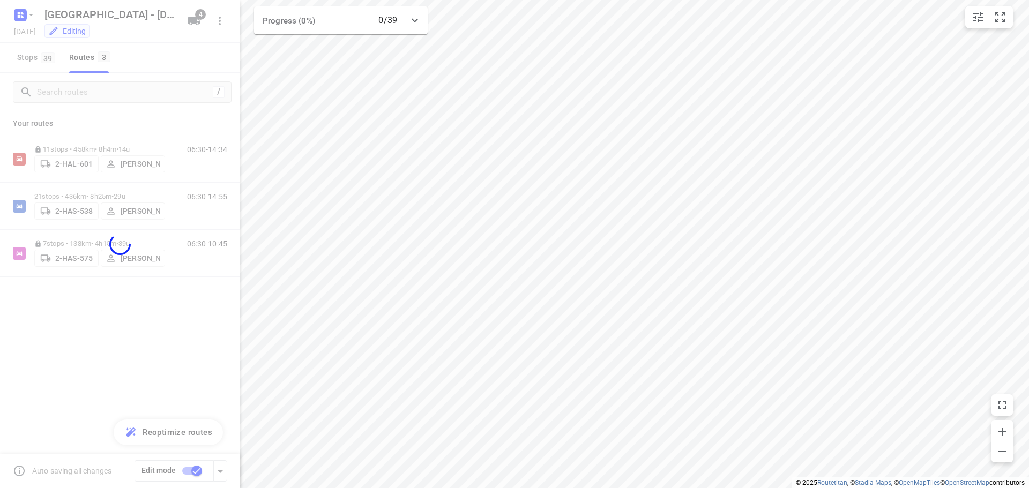
checkbox input "false"
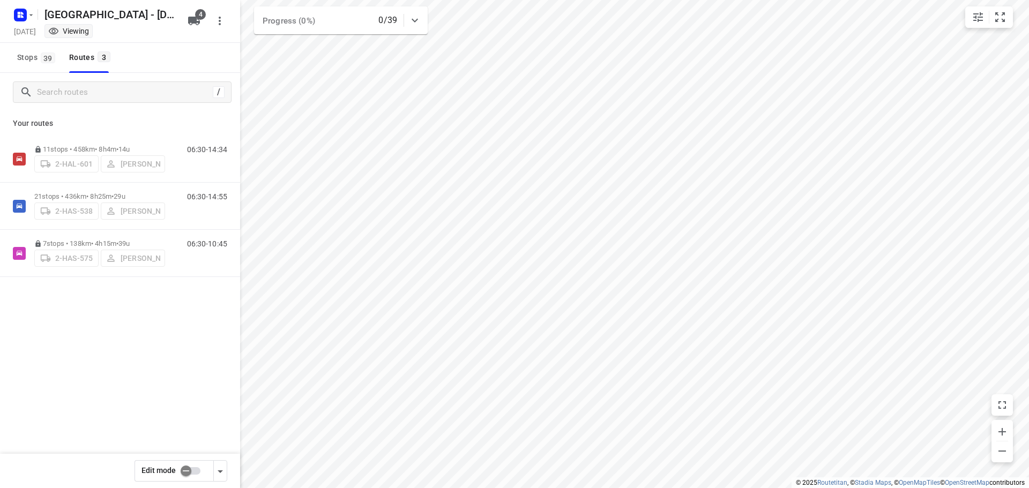
click at [37, 22] on div "[GEOGRAPHIC_DATA] - [DATE]" at bounding box center [96, 13] width 172 height 19
click at [32, 18] on icon "button" at bounding box center [31, 15] width 9 height 9
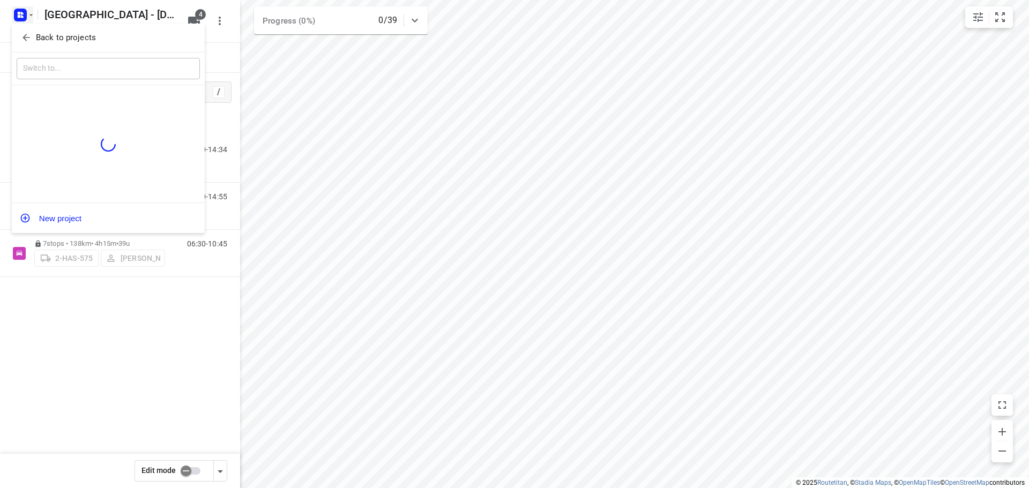
click at [36, 35] on p "Back to projects" at bounding box center [66, 38] width 60 height 12
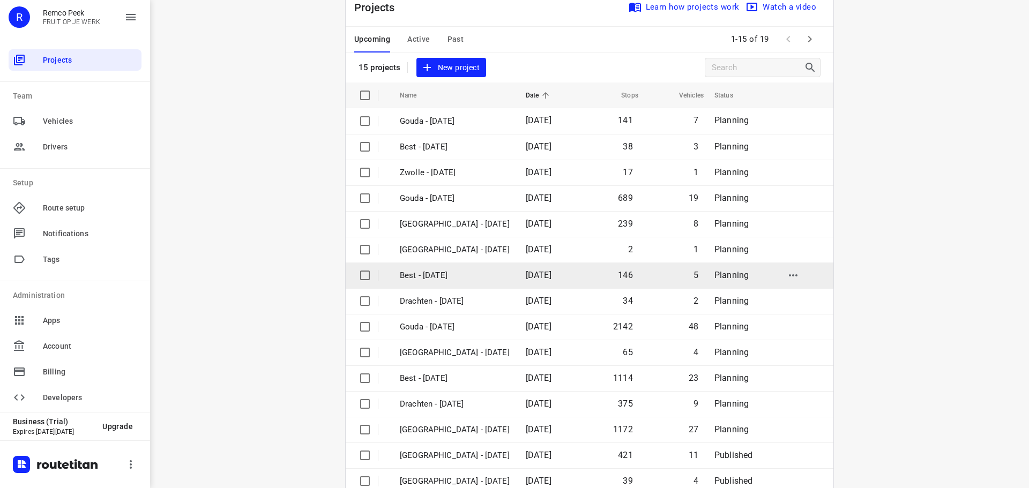
scroll to position [54, 0]
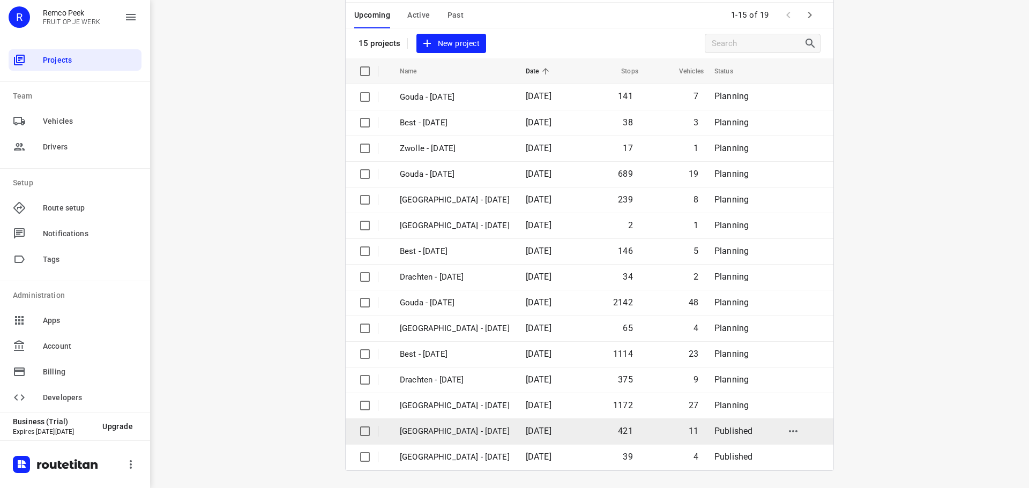
click at [447, 432] on p "[GEOGRAPHIC_DATA] - [DATE]" at bounding box center [455, 432] width 110 height 12
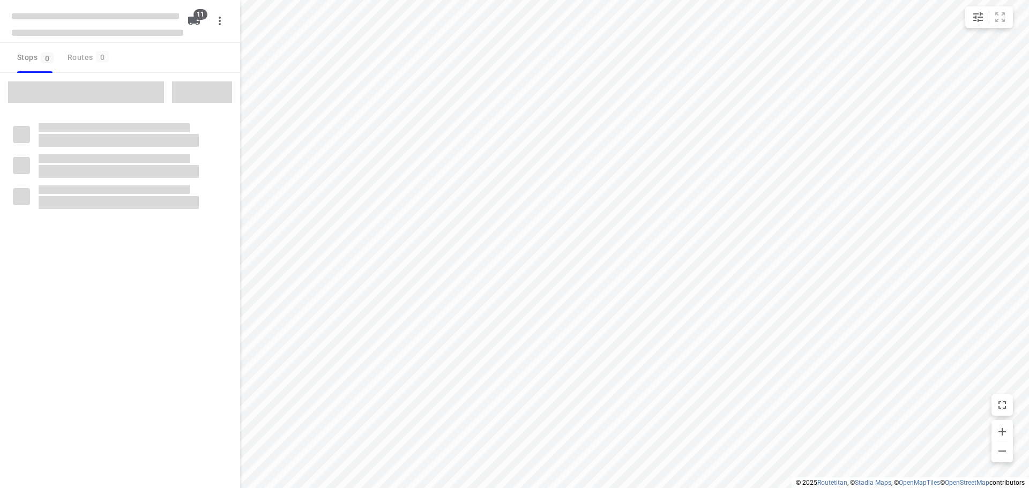
checkbox input "true"
